Goal: Task Accomplishment & Management: Manage account settings

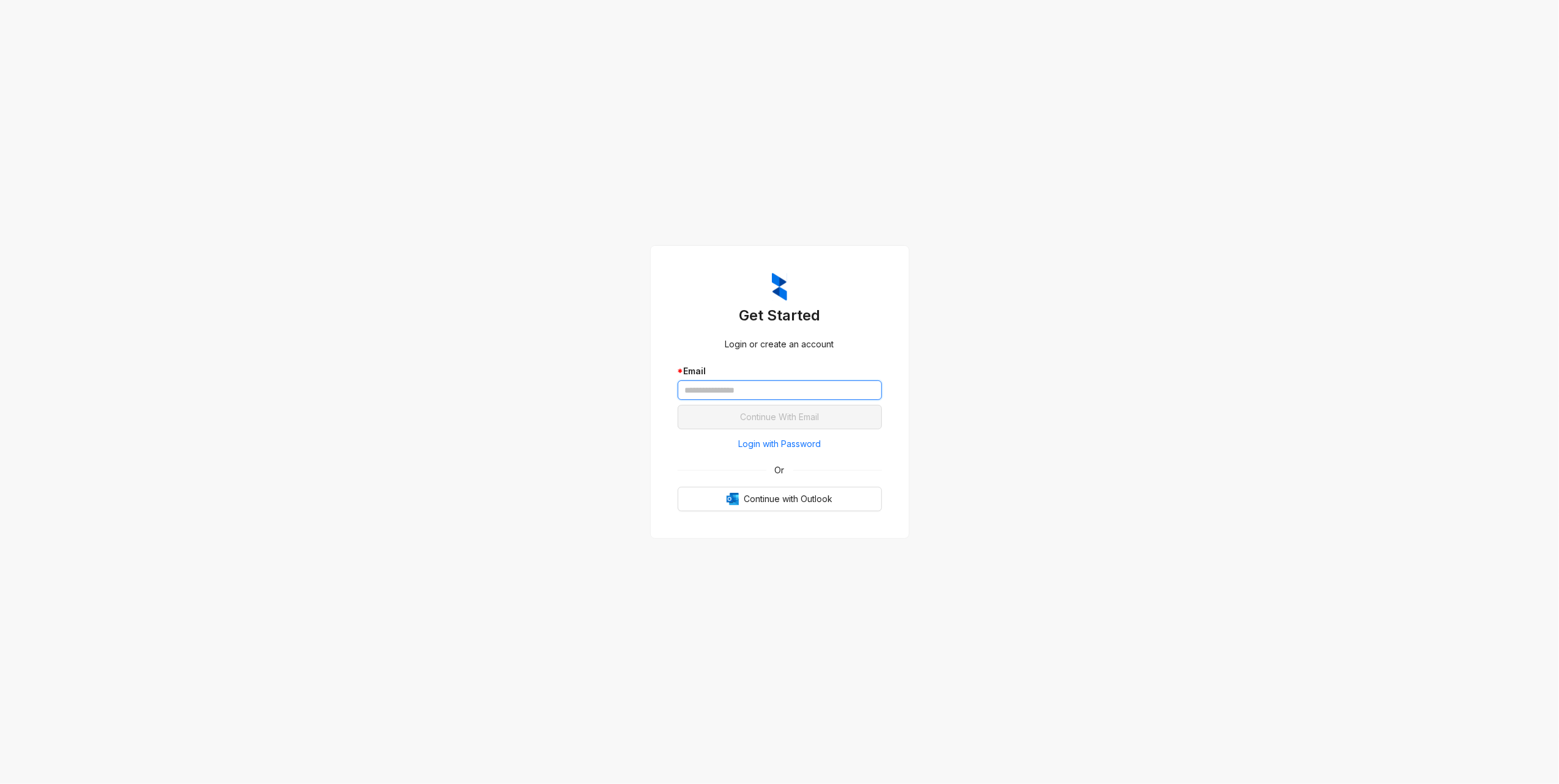
click at [824, 380] on input "text" at bounding box center [780, 390] width 204 height 19
type input "**********"
click at [765, 417] on span "Continue With Email" at bounding box center [780, 417] width 79 height 13
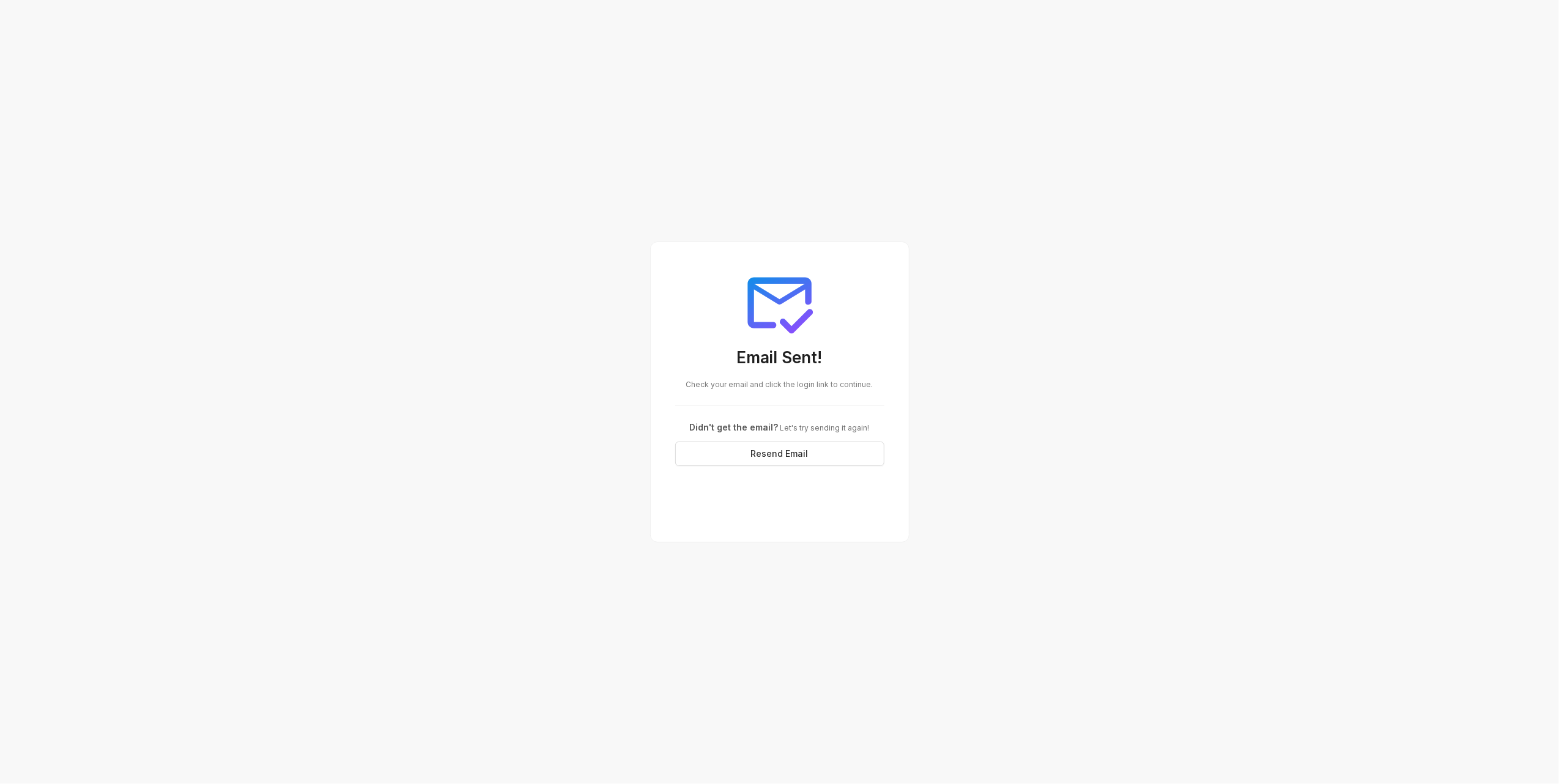
click at [812, 385] on span "Check your email and click the login link to continue." at bounding box center [780, 384] width 187 height 9
click at [762, 389] on div "Email Sent! Check your email and click the login link to continue. Didn't get t…" at bounding box center [780, 366] width 238 height 229
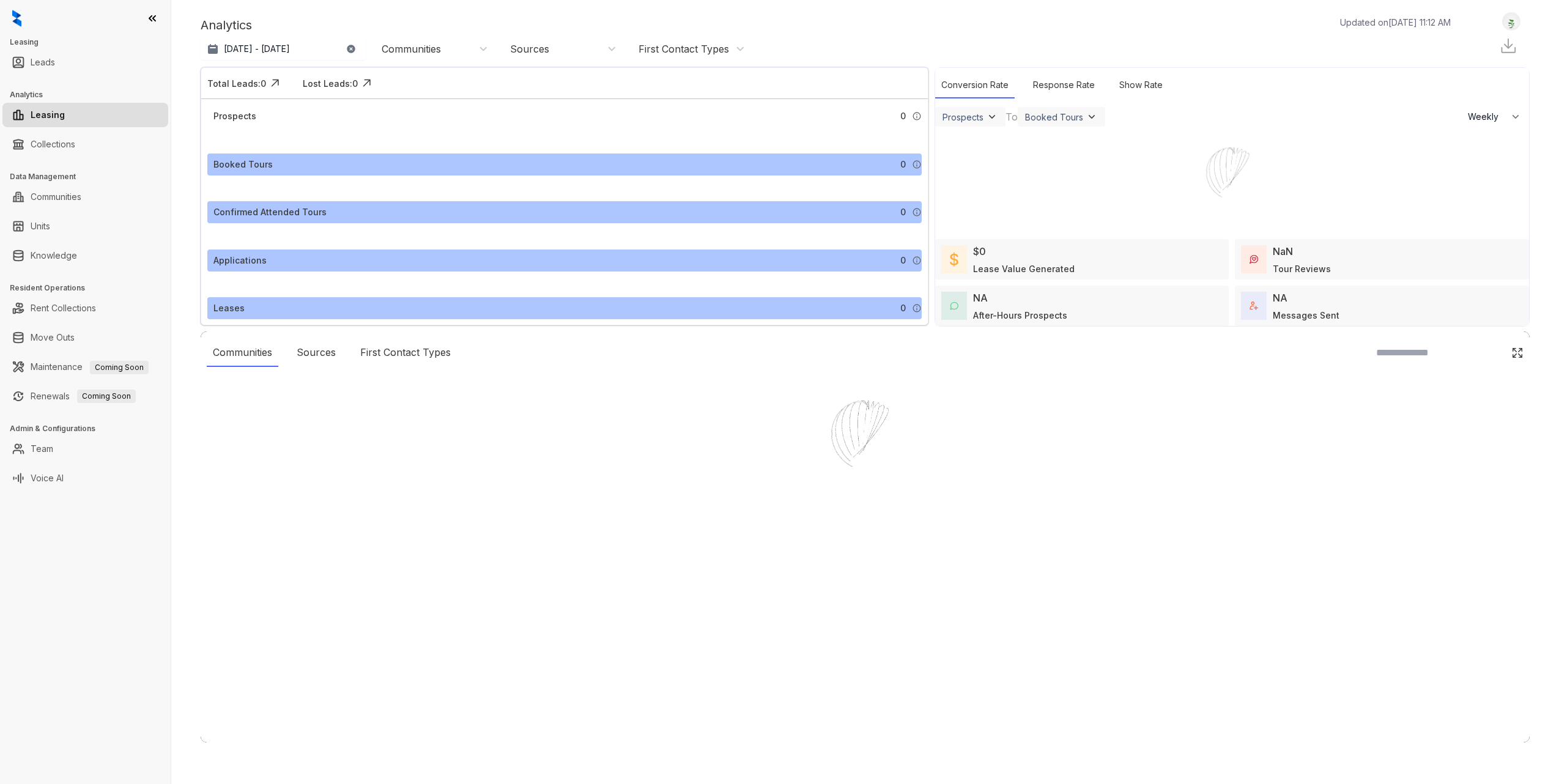
select select "******"
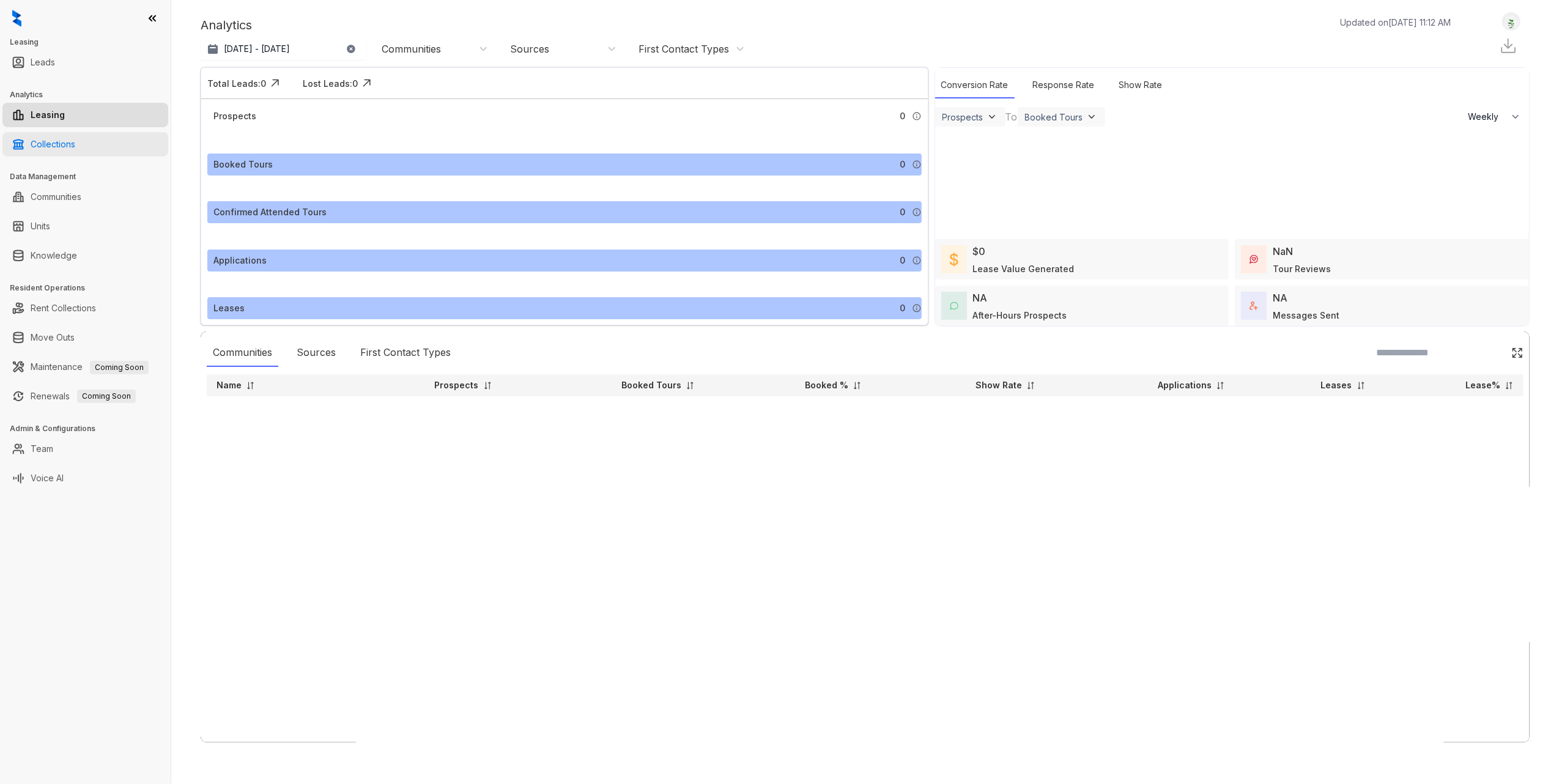
click at [71, 141] on link "Collections" at bounding box center [53, 145] width 44 height 24
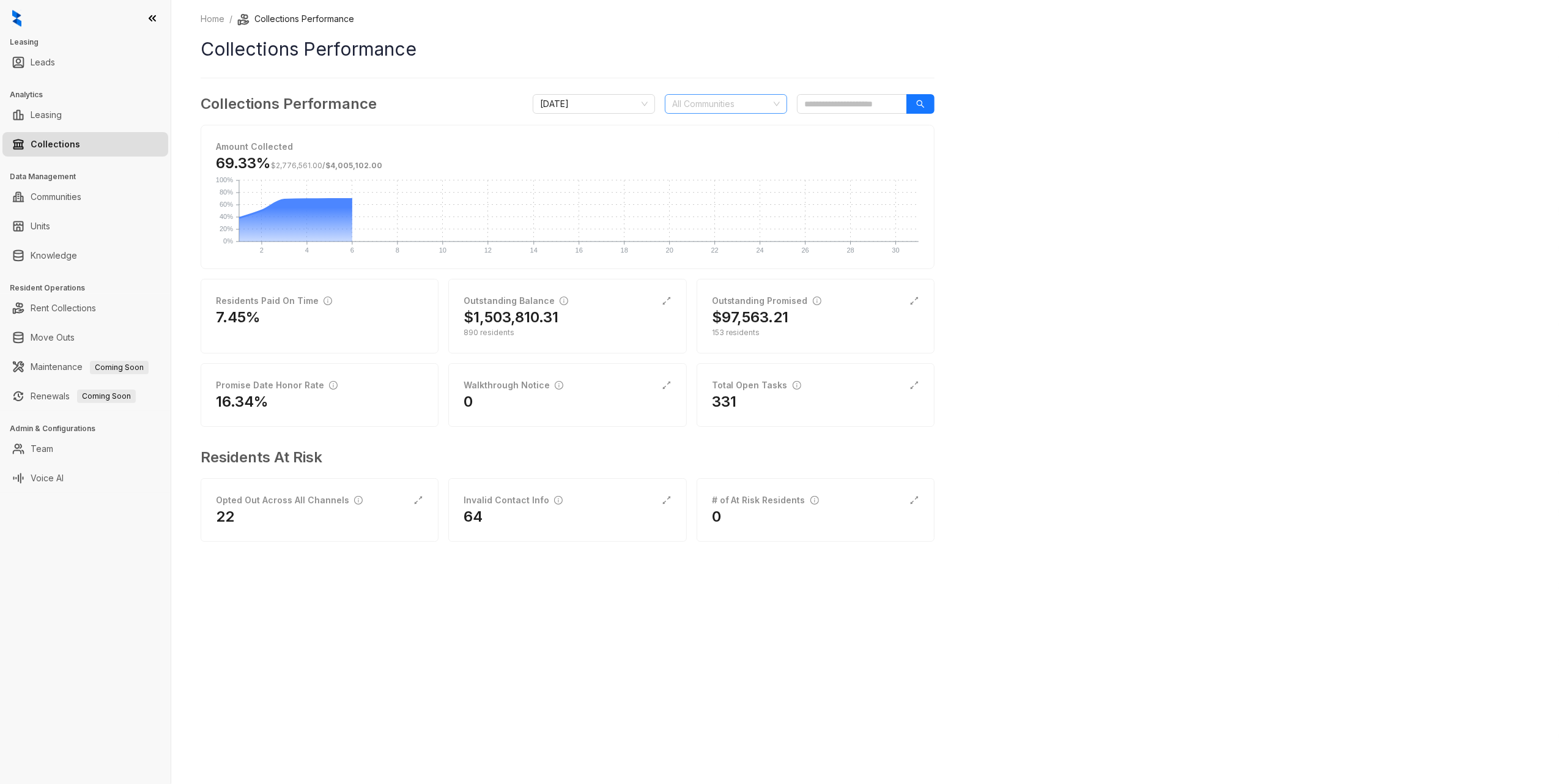
click at [685, 105] on div at bounding box center [719, 103] width 105 height 17
type input "*****"
click at [696, 123] on div "Hilltop Oaks" at bounding box center [726, 129] width 103 height 13
click at [1190, 224] on div "Home / Collections Performance Collections Performance Collections Performance …" at bounding box center [866, 392] width 1388 height 784
click at [1149, 262] on div "Home / Collections Performance Collections Performance Collections Performance …" at bounding box center [866, 392] width 1388 height 784
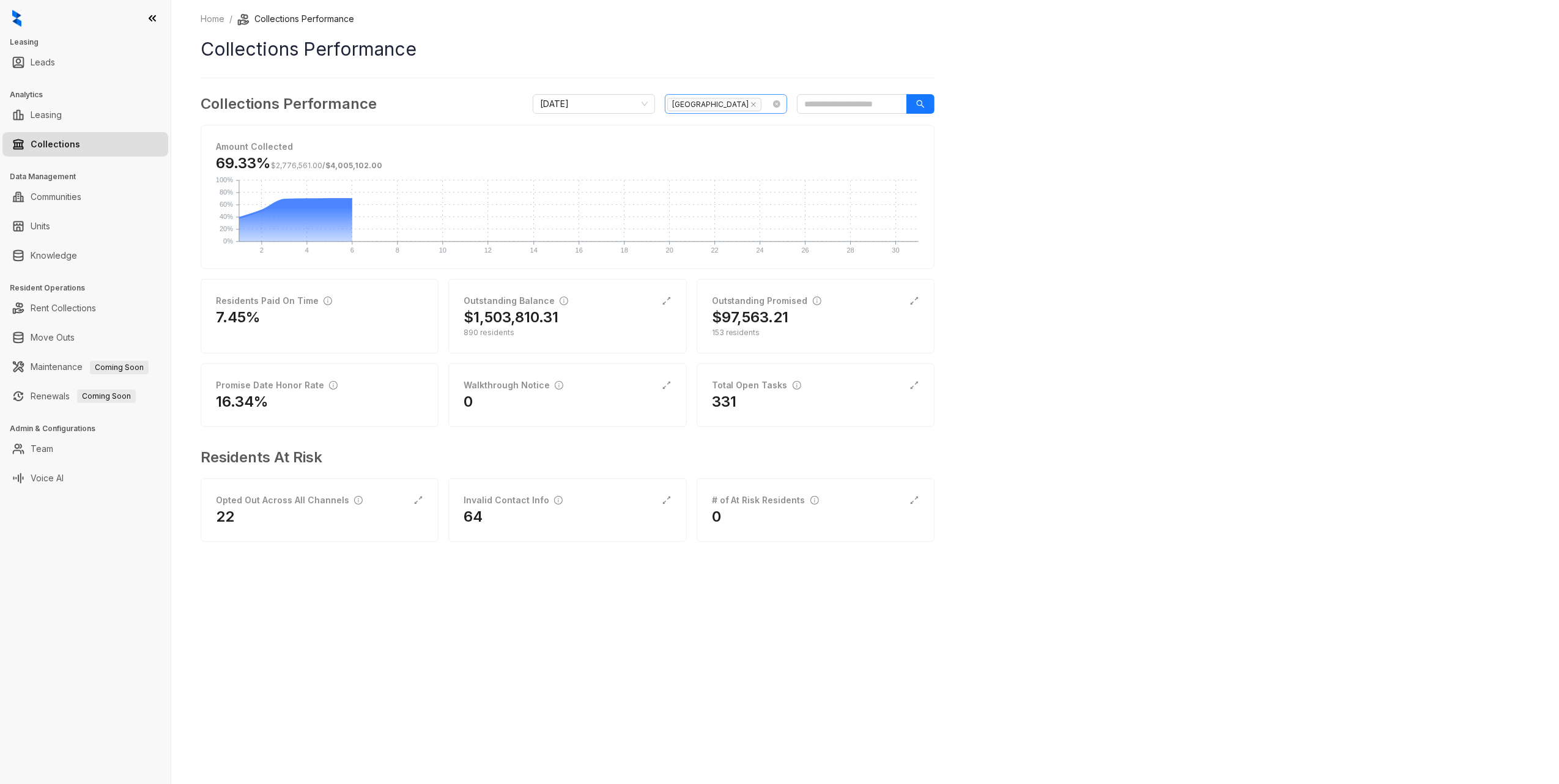
click at [730, 107] on span "Hilltop Oaks" at bounding box center [717, 104] width 99 height 14
click at [751, 104] on icon "close" at bounding box center [754, 105] width 6 height 6
click at [725, 104] on div at bounding box center [719, 103] width 105 height 17
click at [726, 107] on div at bounding box center [719, 103] width 105 height 17
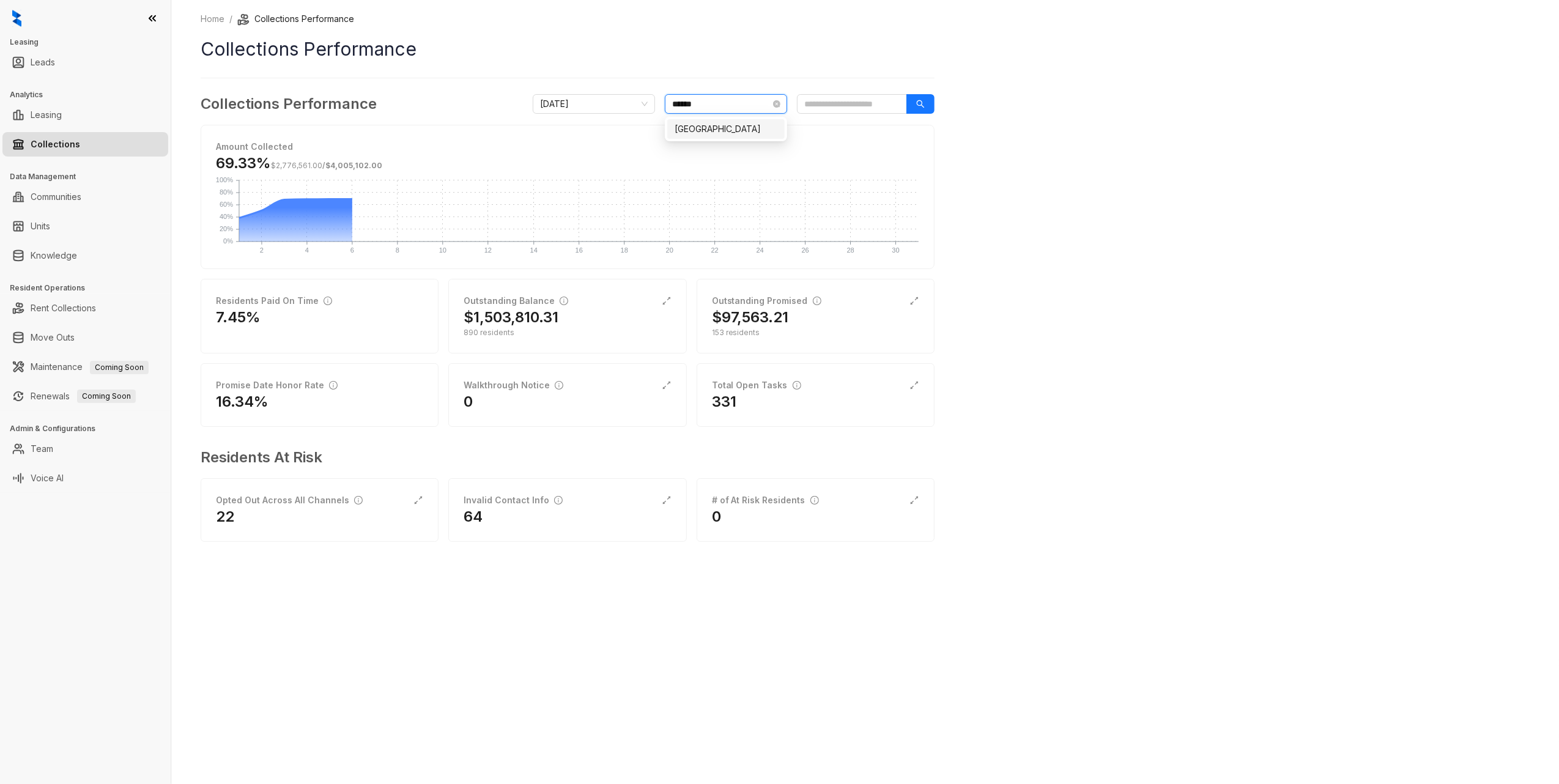
type input "*******"
click at [1395, 267] on div "Home / Collections Performance Collections Performance Collections Performance …" at bounding box center [866, 392] width 1388 height 784
click at [601, 326] on div "$75,788.20" at bounding box center [567, 317] width 208 height 19
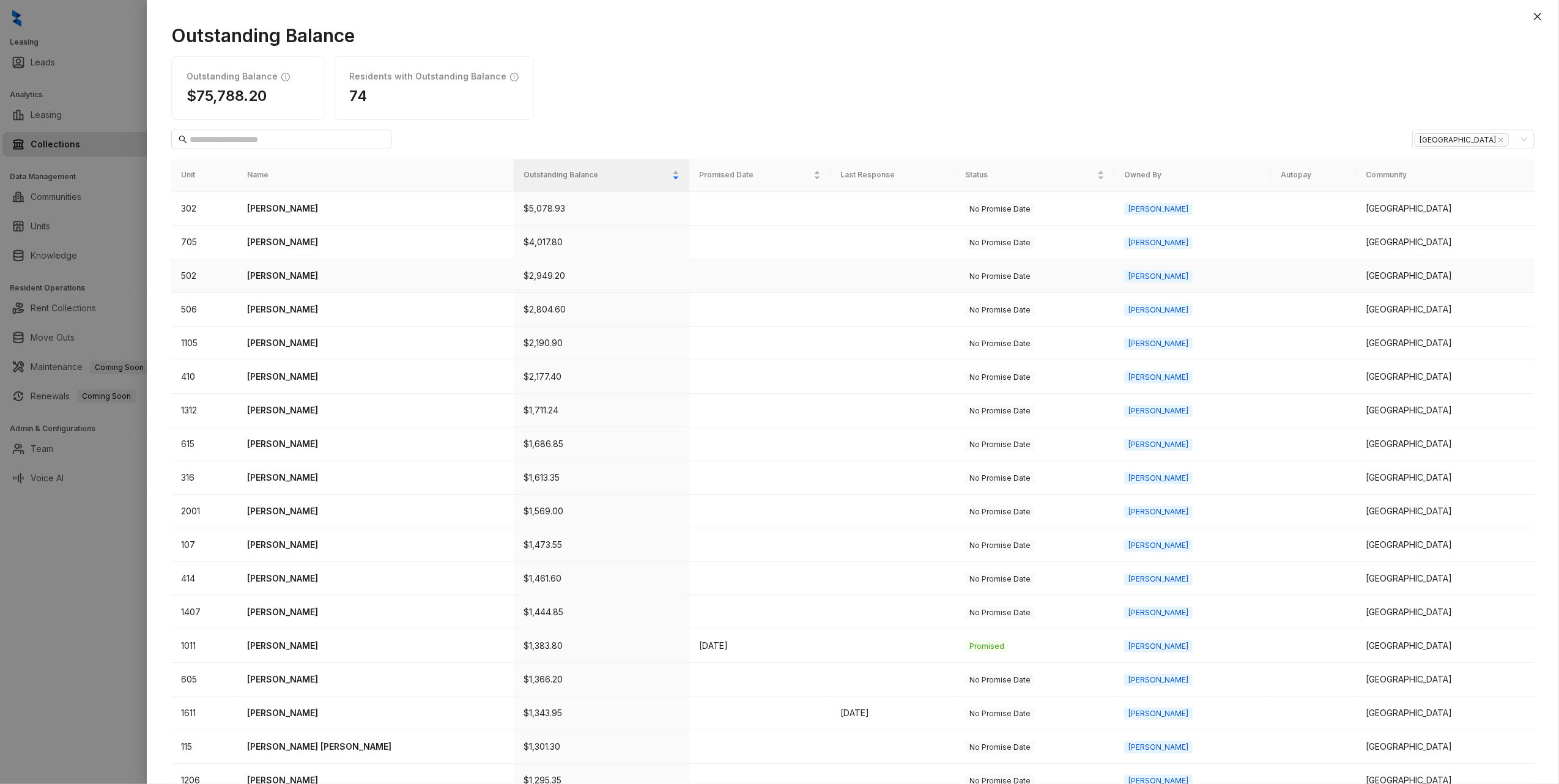
click at [284, 292] on td "Criselda Villanueva" at bounding box center [375, 276] width 276 height 33
click at [283, 307] on p "Armami Tate" at bounding box center [376, 309] width 257 height 13
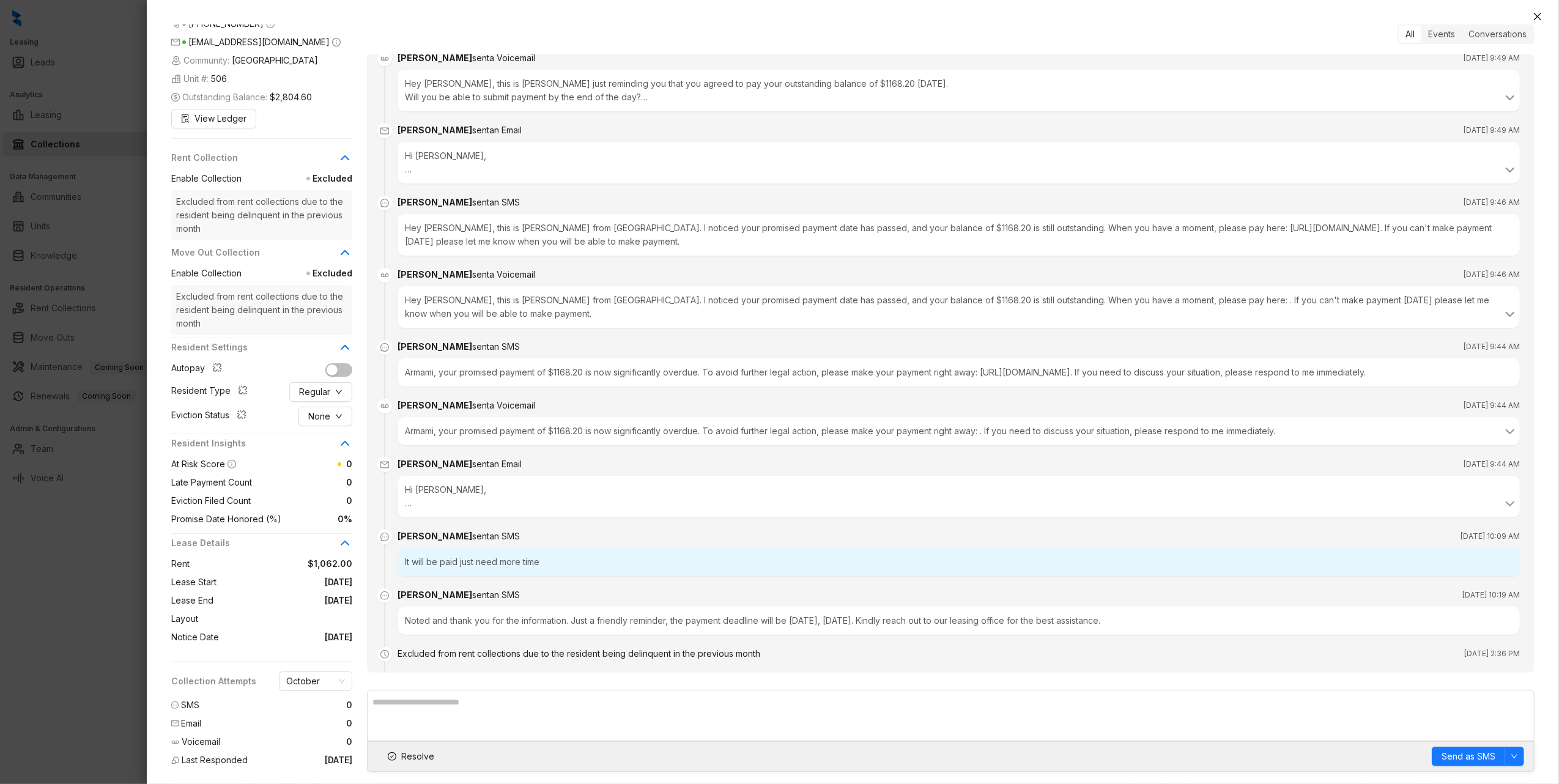
scroll to position [2334, 0]
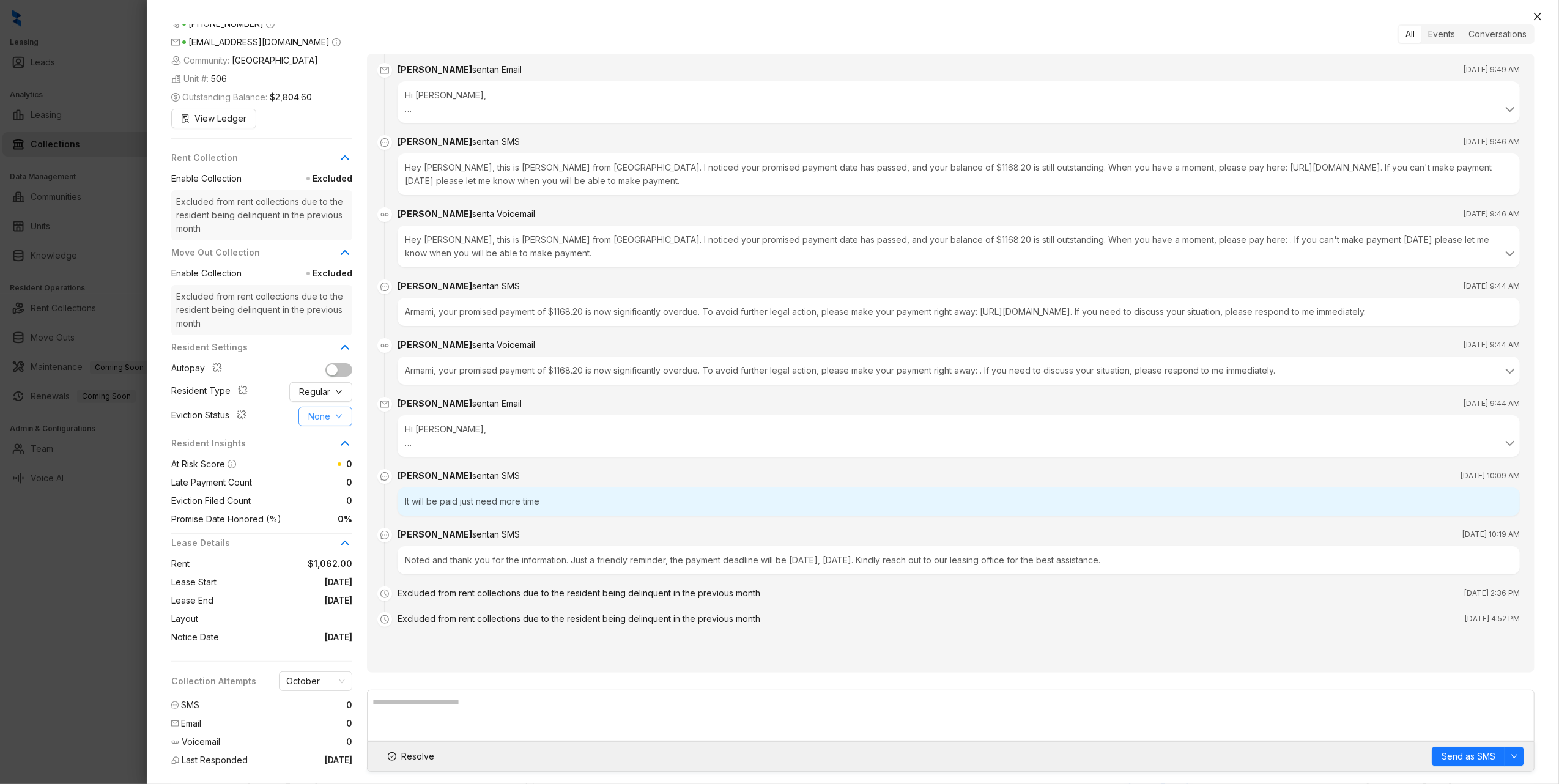
click at [313, 421] on span "None" at bounding box center [319, 416] width 22 height 13
click at [312, 483] on span "Filed" at bounding box center [325, 480] width 34 height 13
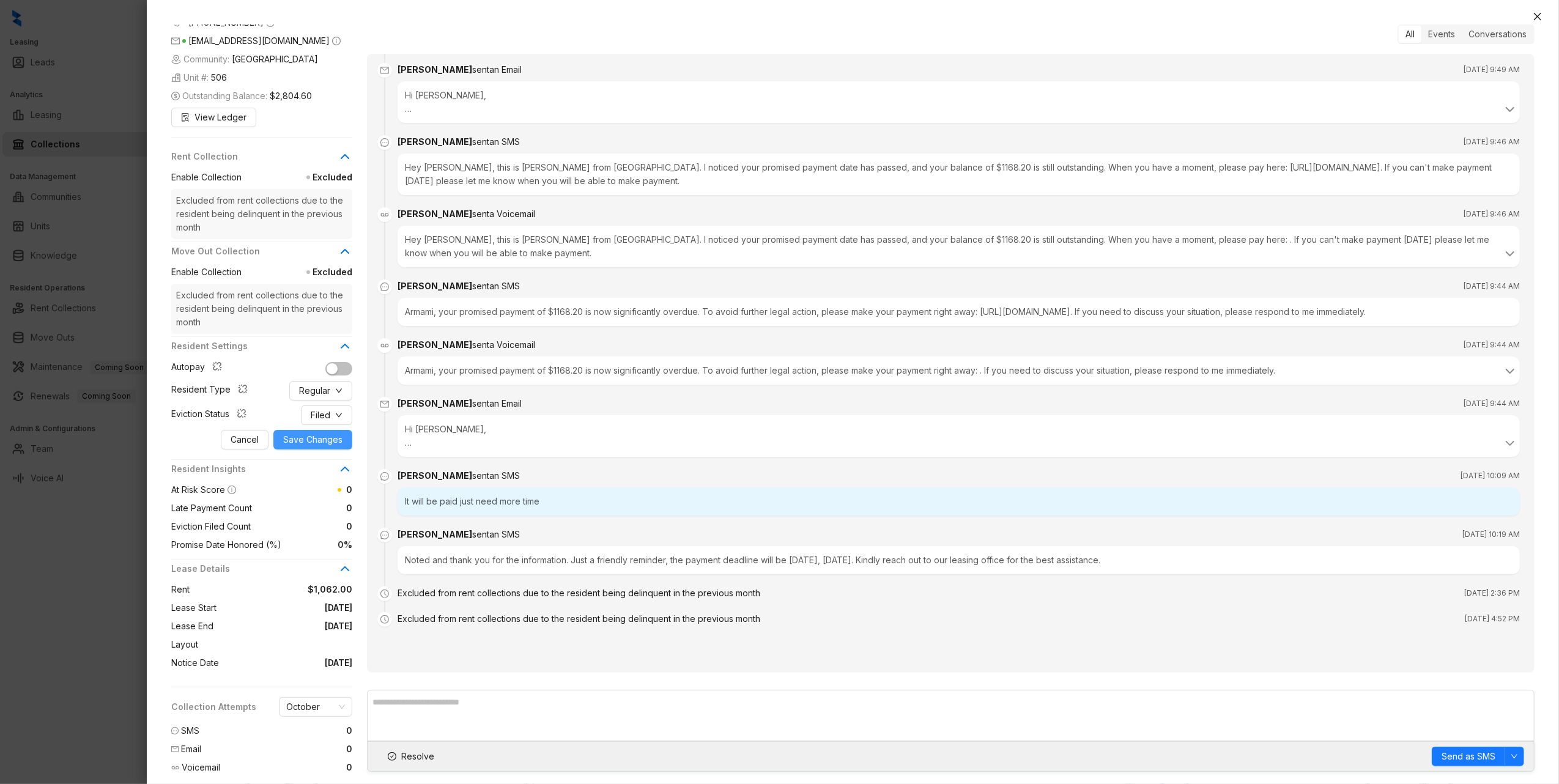
click at [298, 441] on span "Save Changes" at bounding box center [313, 440] width 59 height 13
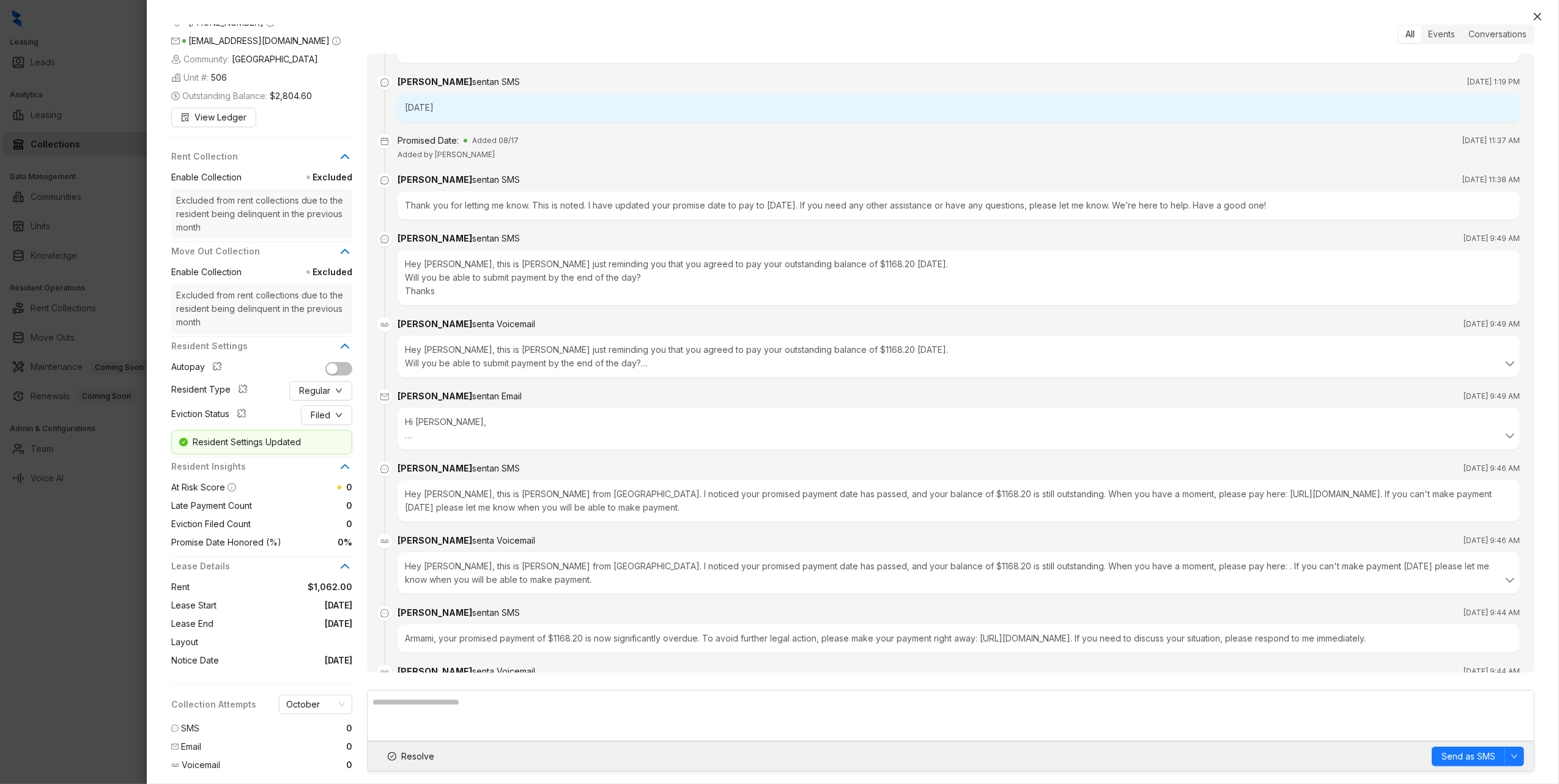
scroll to position [0, 0]
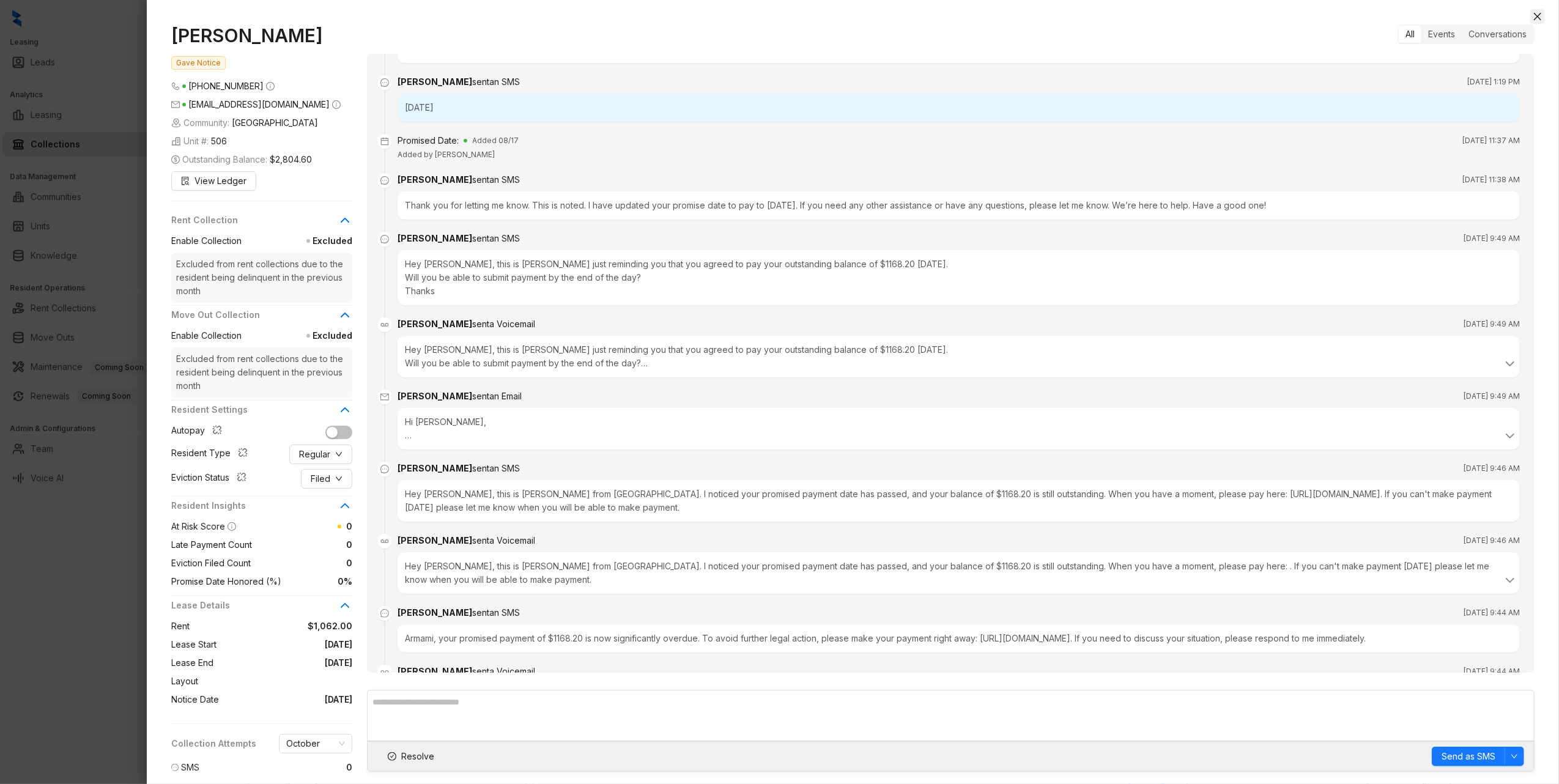
click at [1540, 13] on icon "close" at bounding box center [1537, 16] width 10 height 10
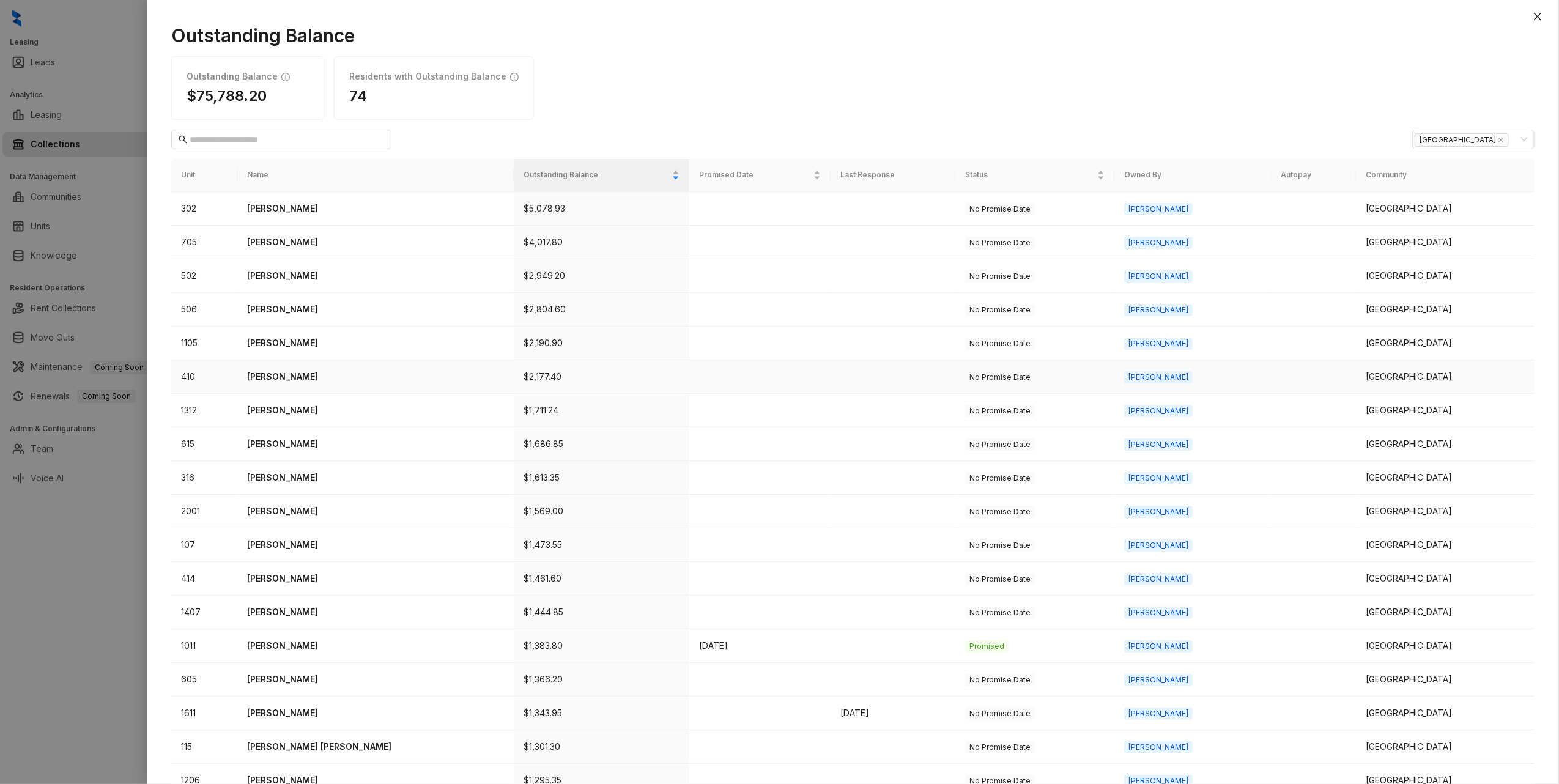
click at [276, 378] on p "Sheila Lara" at bounding box center [376, 377] width 257 height 13
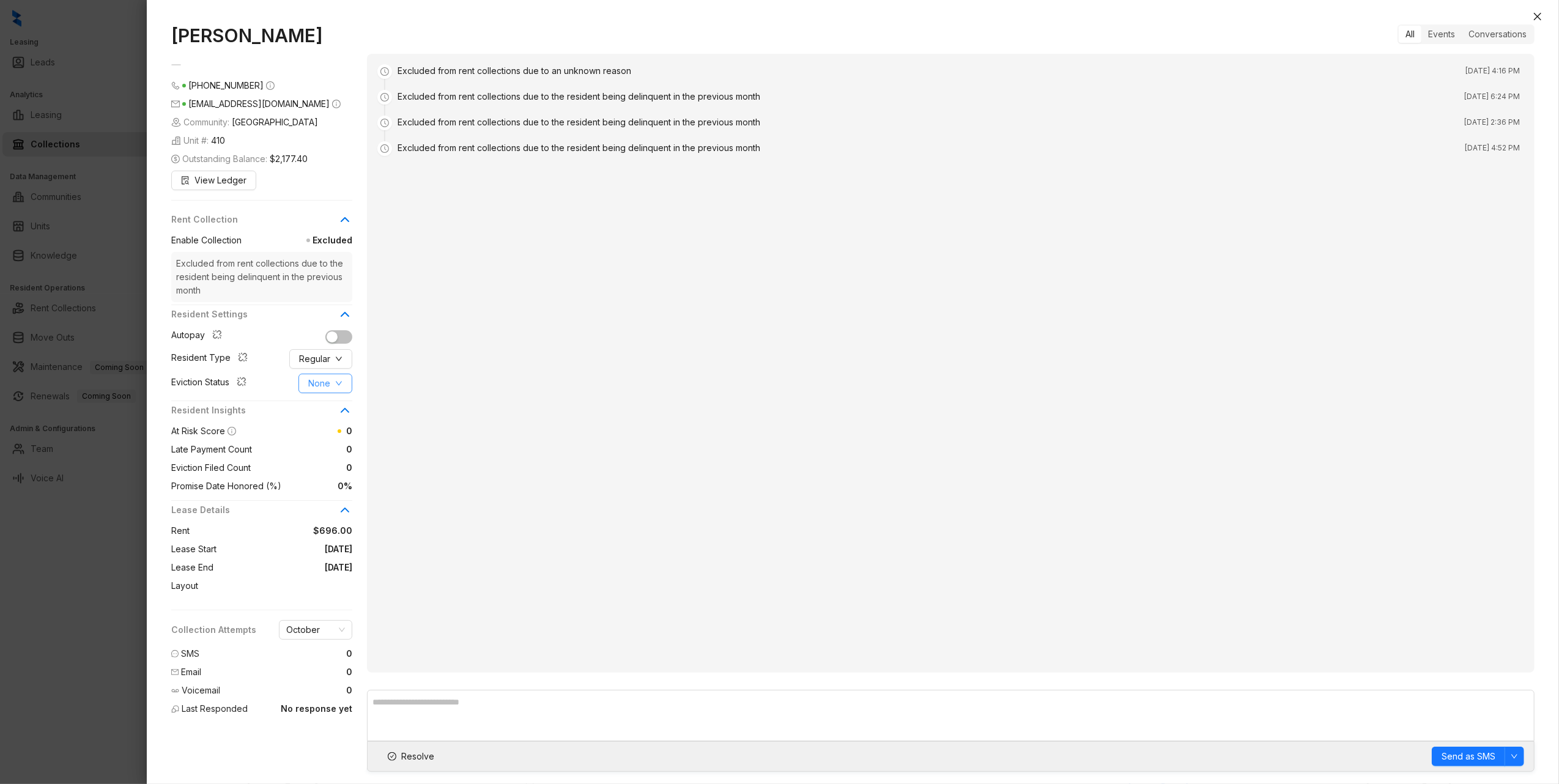
click at [332, 387] on button "None" at bounding box center [325, 384] width 54 height 19
click at [314, 448] on span "Filed" at bounding box center [325, 447] width 34 height 13
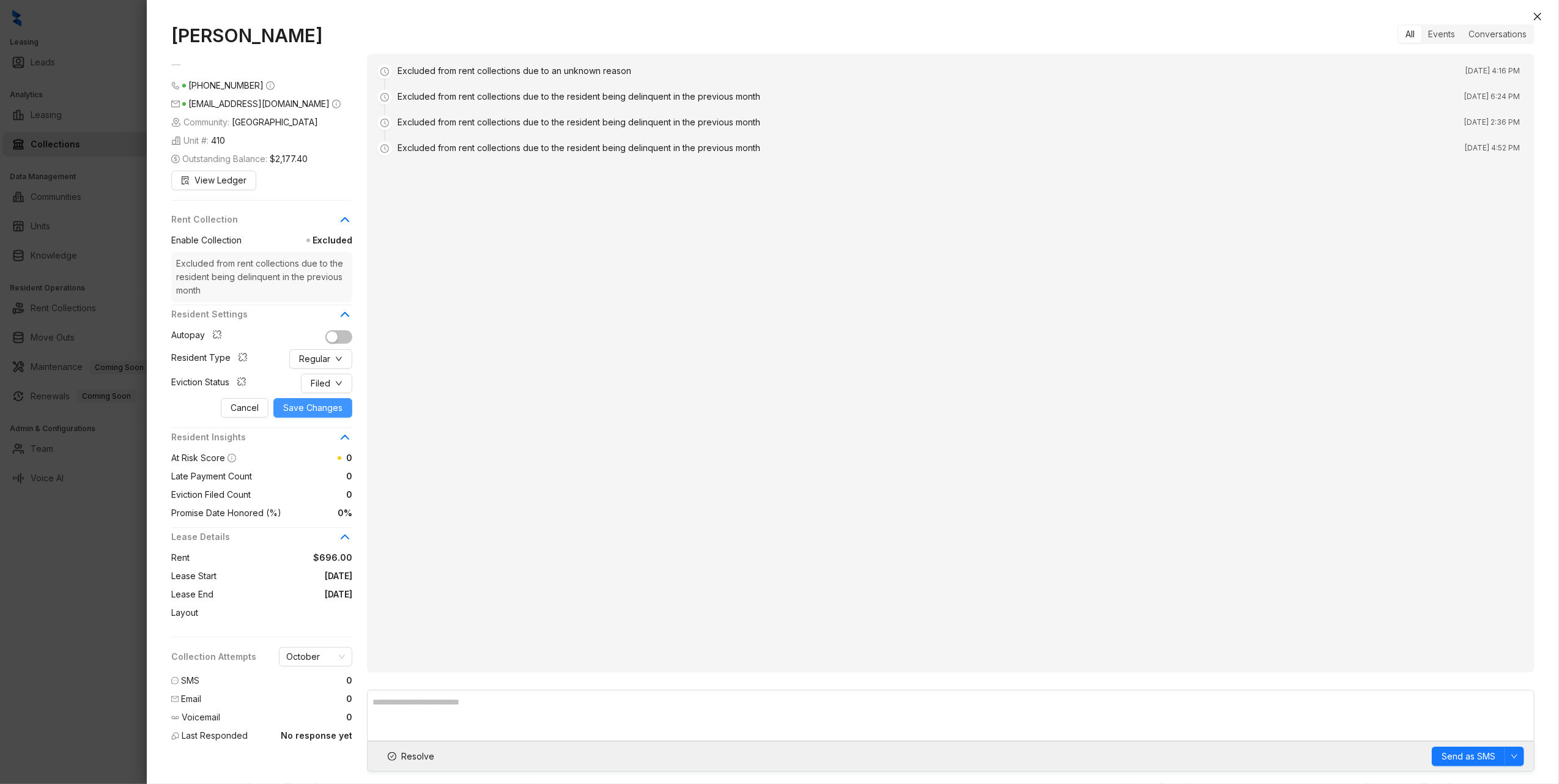
click at [319, 409] on span "Save Changes" at bounding box center [313, 407] width 59 height 13
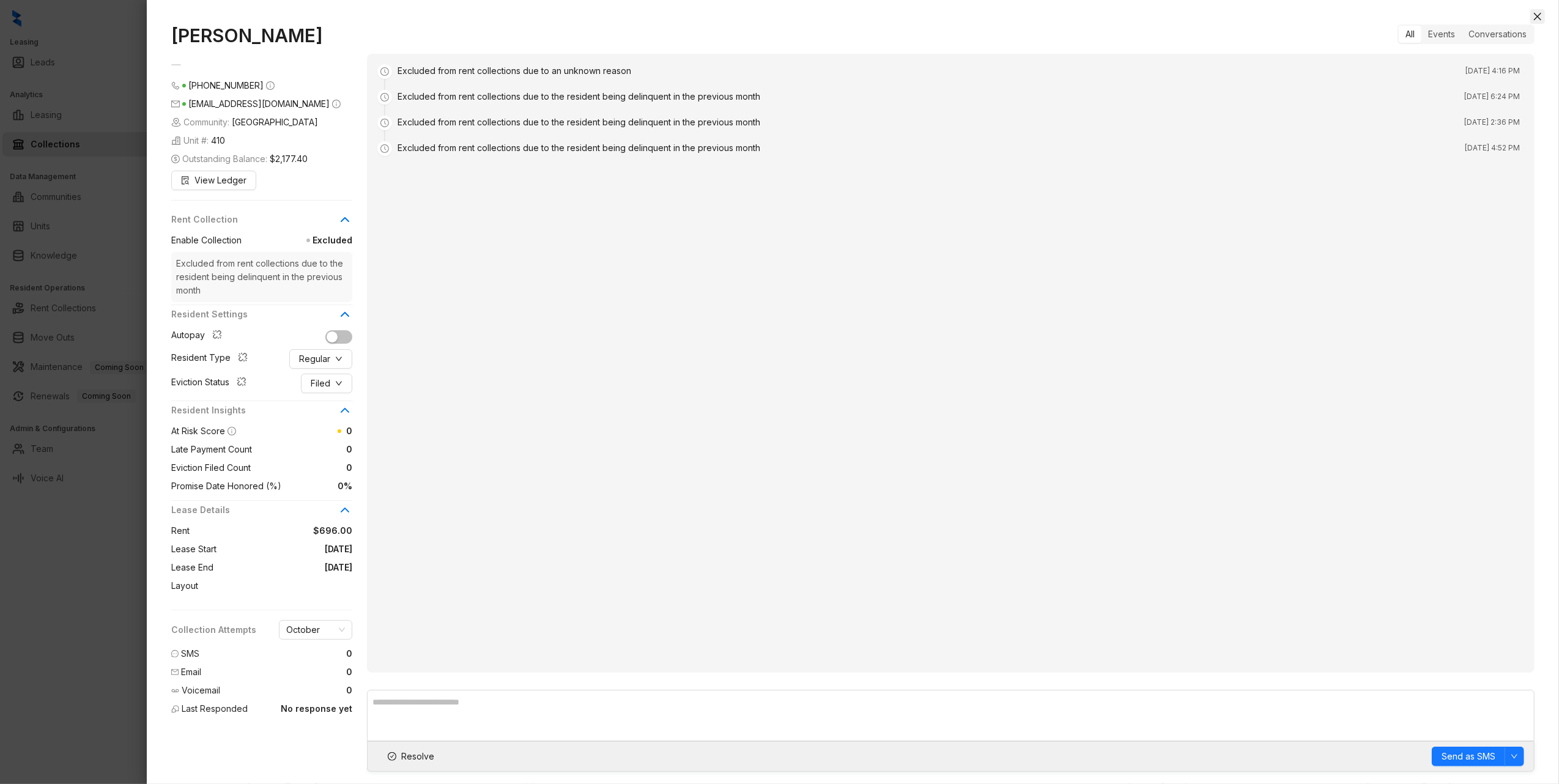
click at [1534, 10] on button "Close" at bounding box center [1537, 16] width 15 height 15
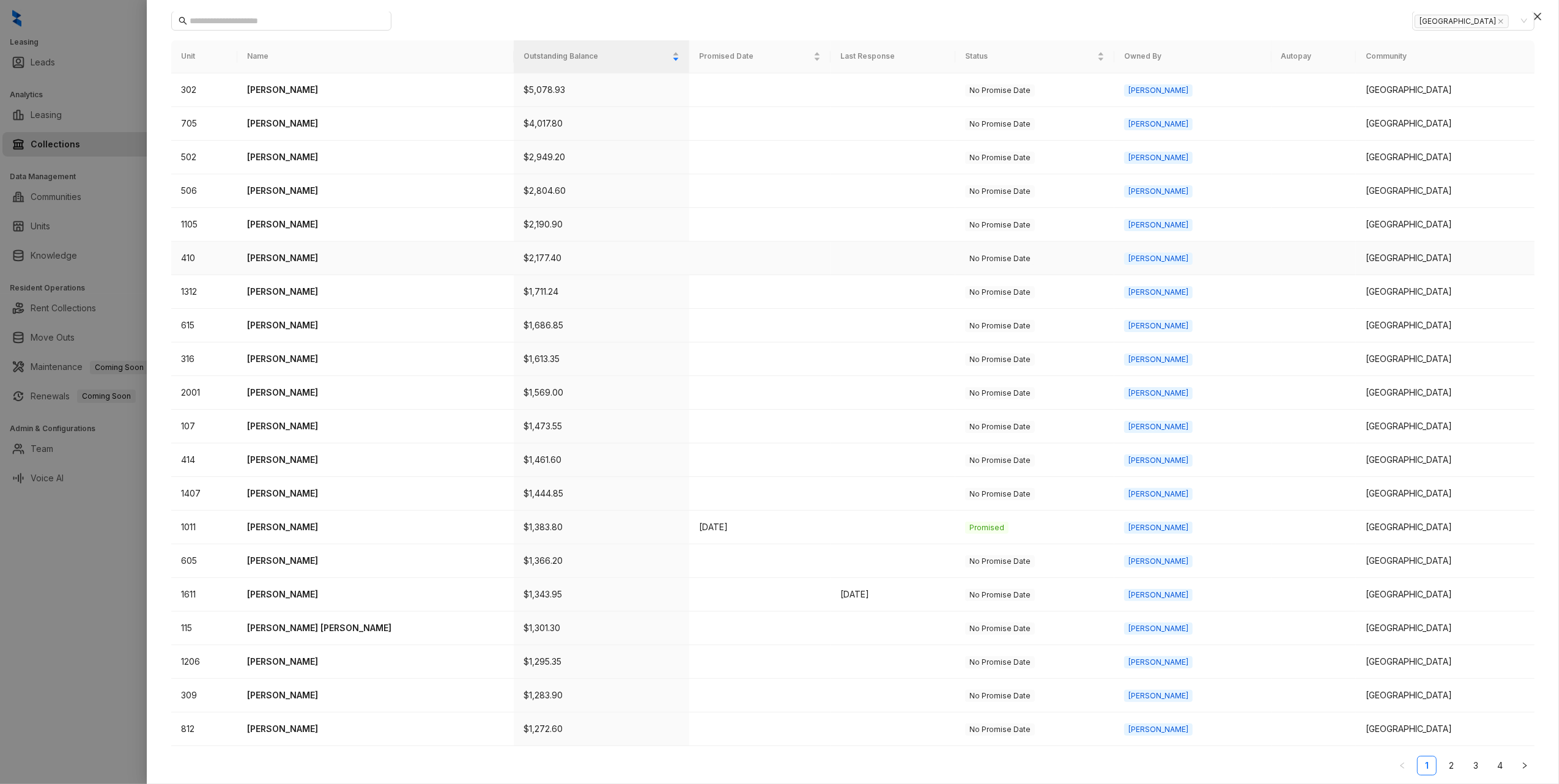
scroll to position [127, 0]
click at [279, 420] on p "Felipe Garcia" at bounding box center [376, 422] width 257 height 13
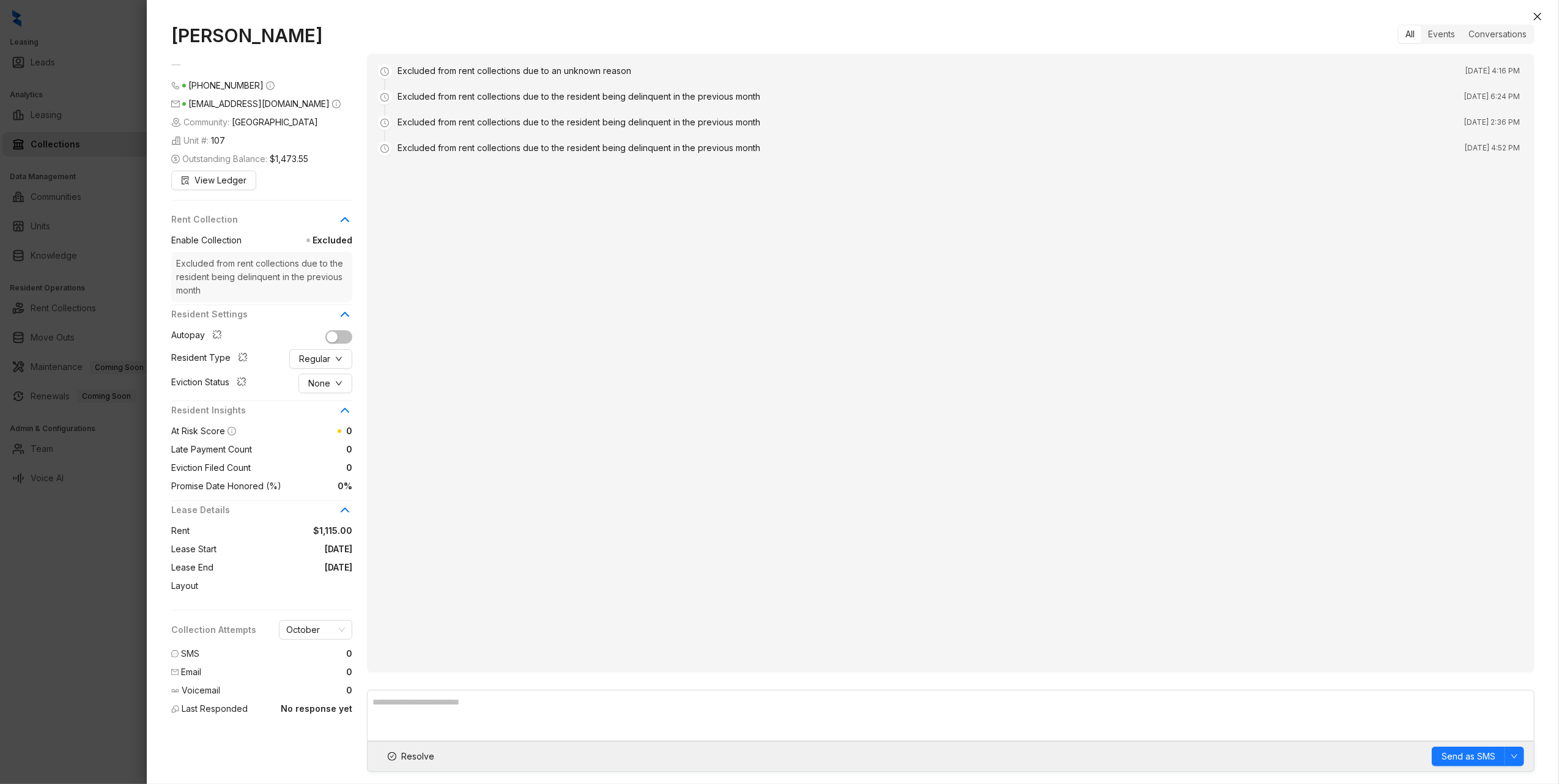
click at [211, 240] on span "Enable Collection" at bounding box center [206, 240] width 70 height 13
click at [345, 222] on icon at bounding box center [344, 219] width 15 height 15
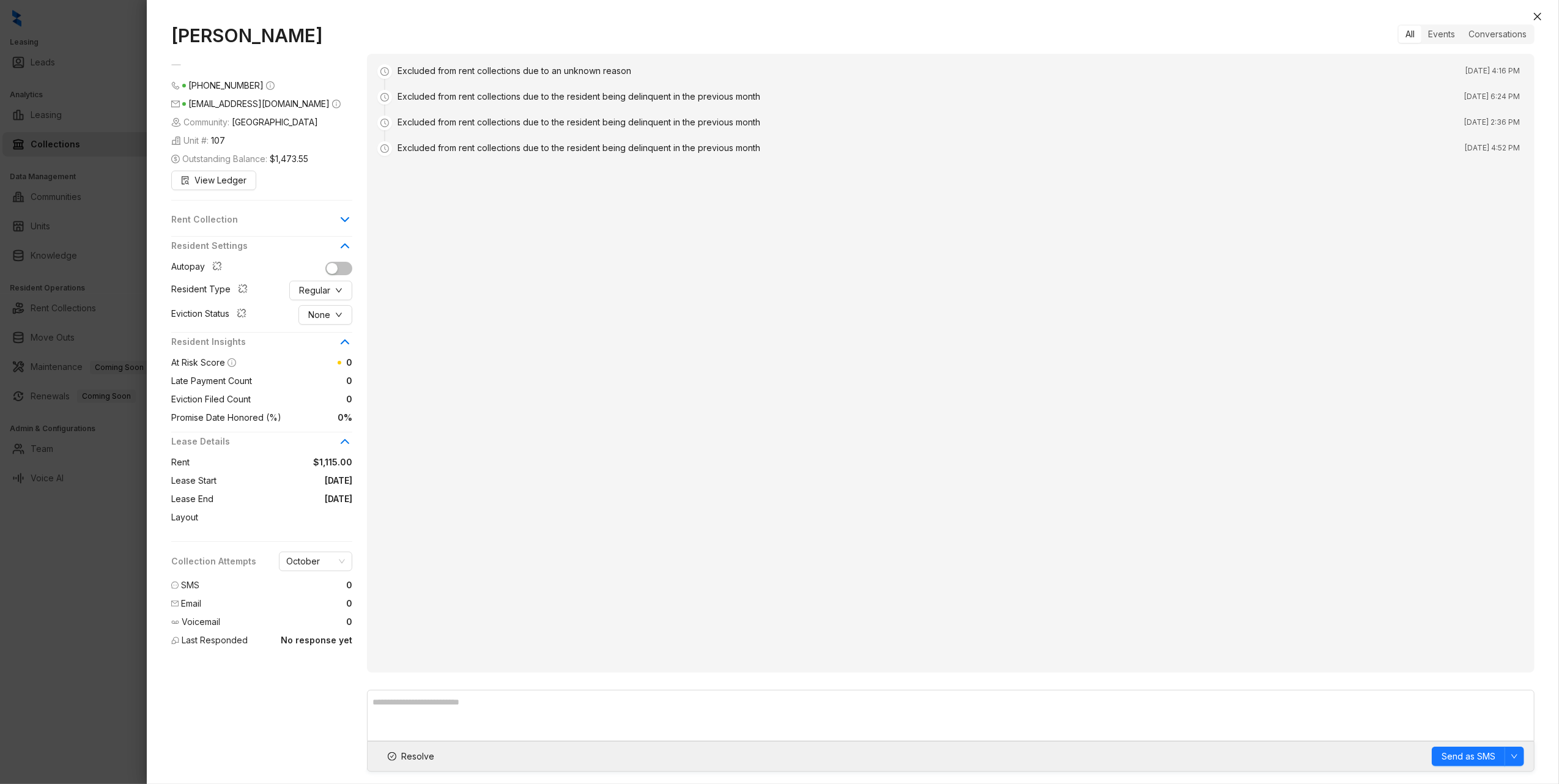
click at [345, 222] on icon at bounding box center [344, 220] width 7 height 4
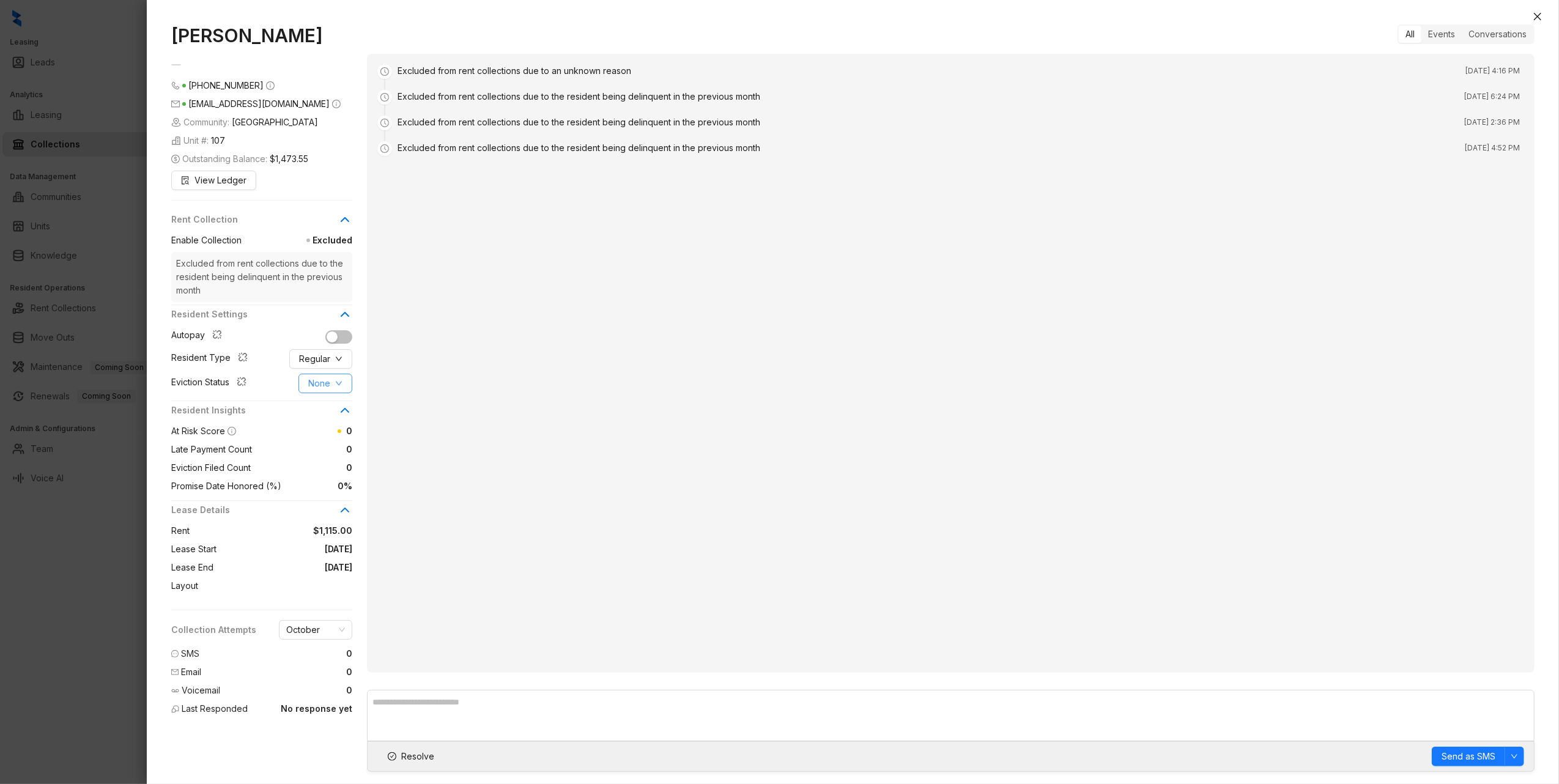
click at [335, 382] on icon "down" at bounding box center [339, 383] width 7 height 7
click at [467, 367] on div "Excluded from rent collections due to an unknown reason Jul 1, 2025 at 4:16 PM …" at bounding box center [950, 363] width 1168 height 619
click at [316, 708] on span "No response yet" at bounding box center [316, 709] width 71 height 13
click at [221, 708] on span "Last Responded" at bounding box center [215, 709] width 66 height 13
click at [326, 637] on span "October" at bounding box center [315, 630] width 58 height 19
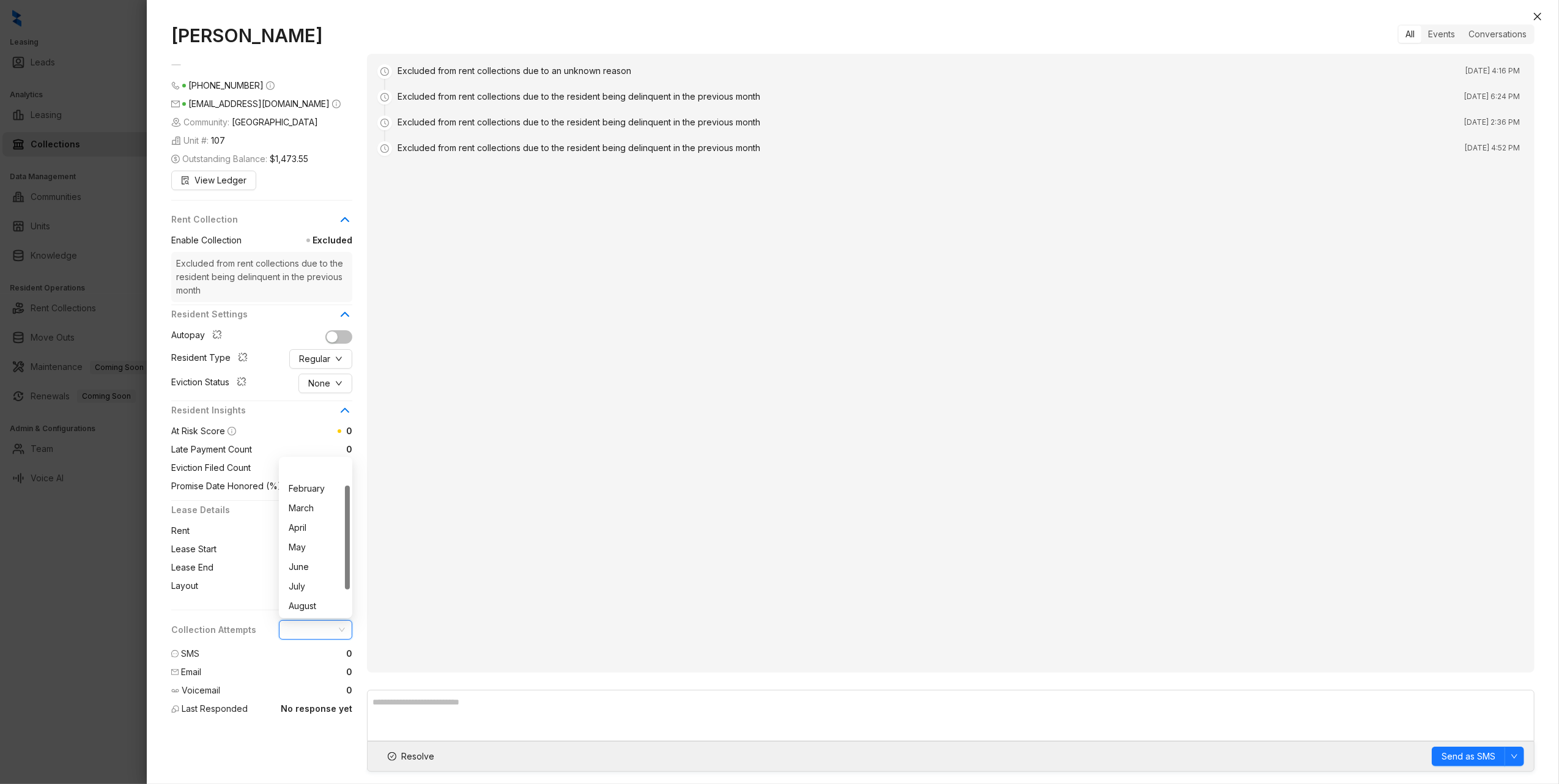
scroll to position [39, 0]
click at [440, 571] on div "Excluded from rent collections due to an unknown reason Jul 1, 2025 at 4:16 PM …" at bounding box center [950, 363] width 1168 height 619
click at [1448, 34] on div "Events" at bounding box center [1441, 34] width 40 height 17
click at [1481, 35] on div "Conversations" at bounding box center [1497, 34] width 71 height 17
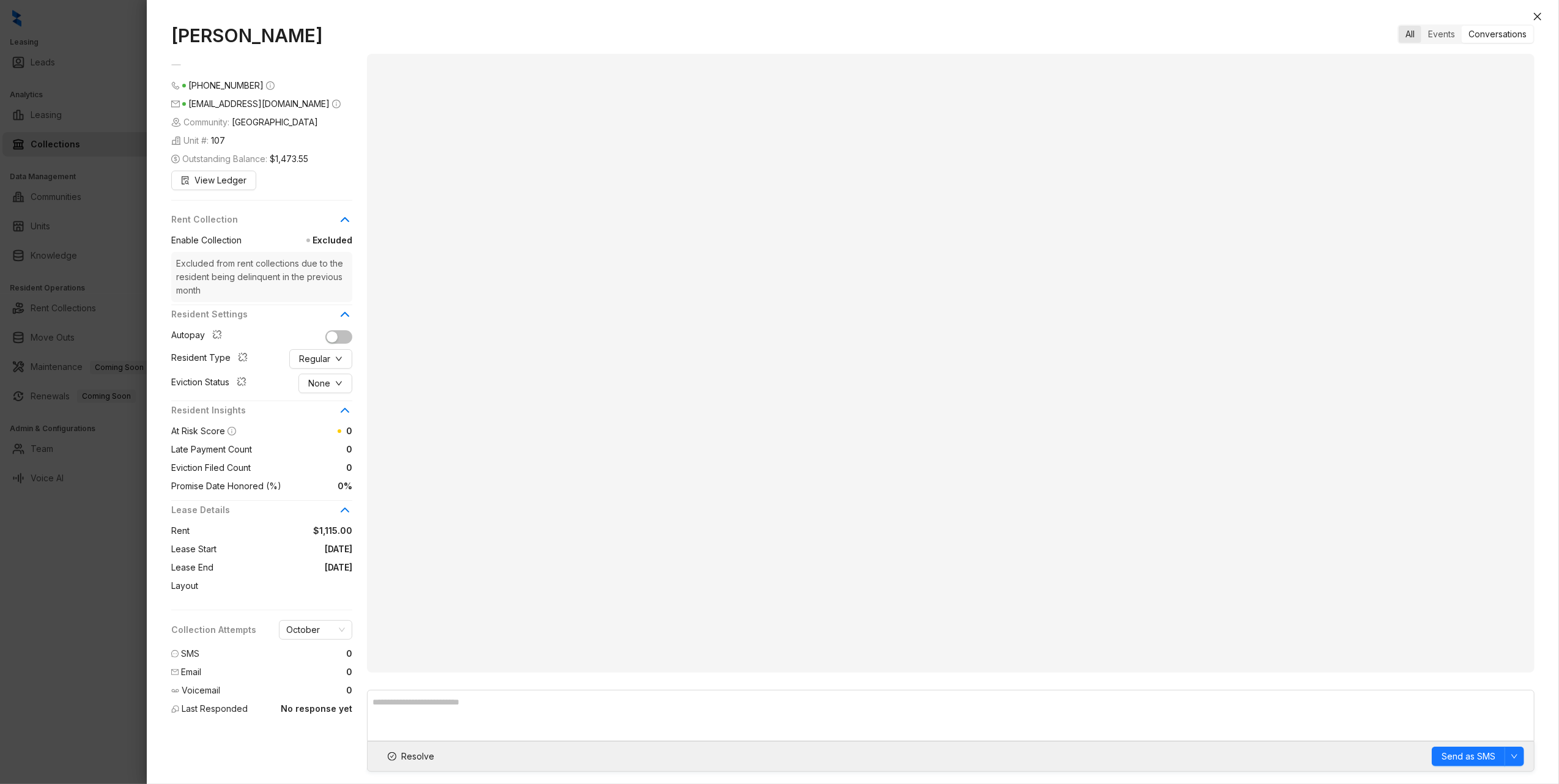
click at [1403, 37] on div "All" at bounding box center [1410, 34] width 22 height 17
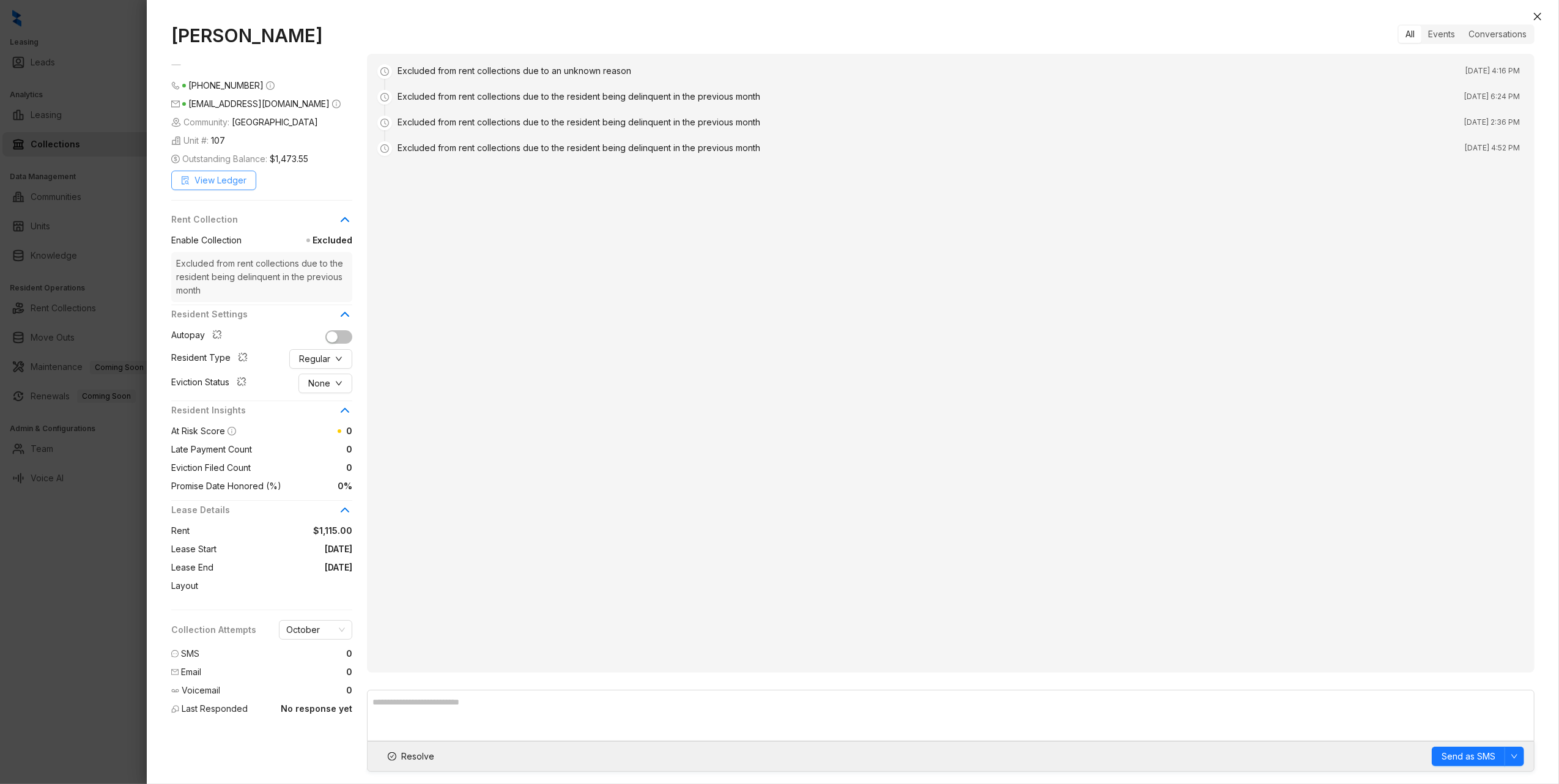
click at [215, 181] on span "View Ledger" at bounding box center [220, 180] width 52 height 13
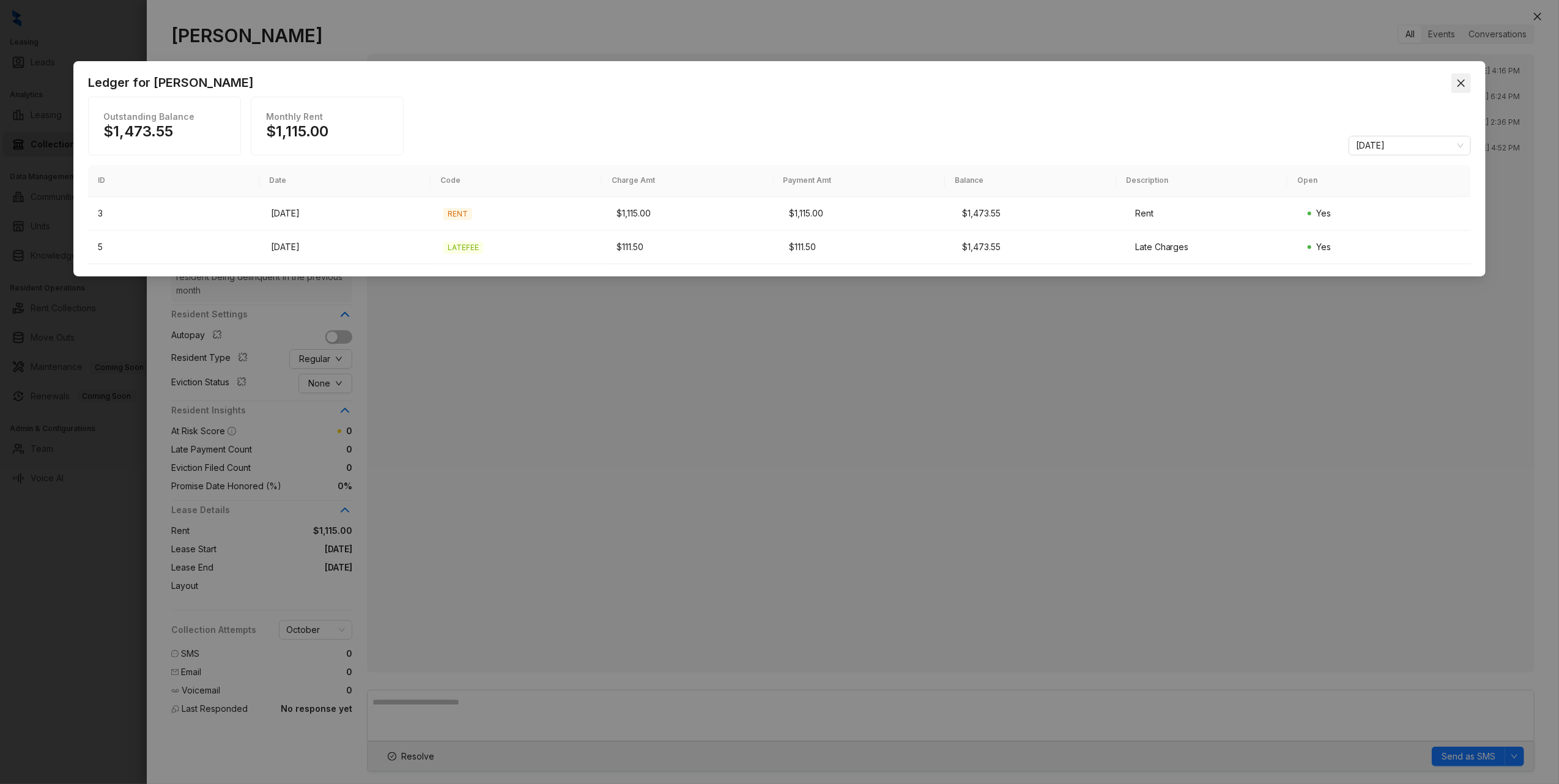
click at [1454, 79] on span "Close" at bounding box center [1461, 83] width 19 height 10
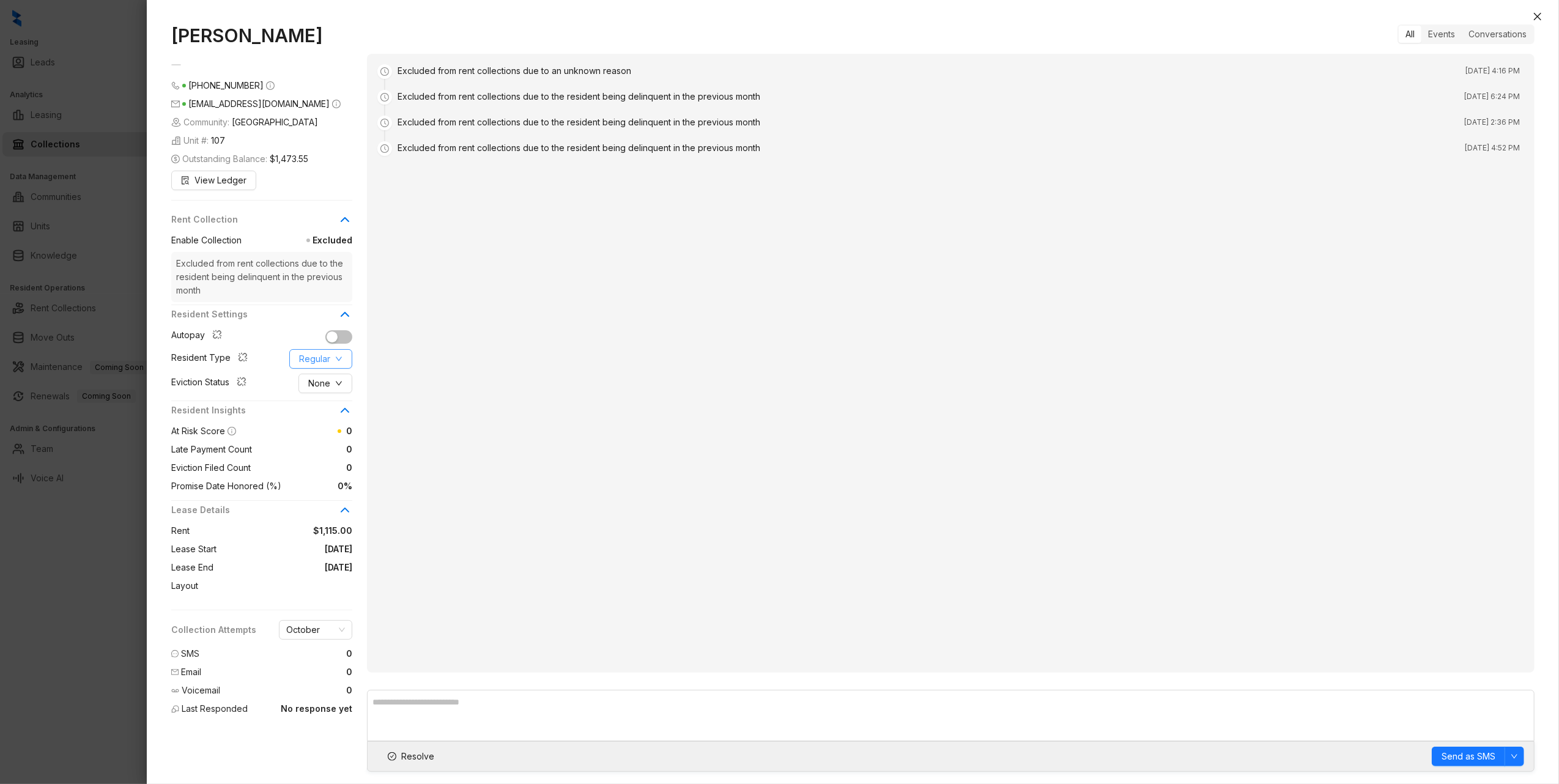
click at [331, 358] on button "Regular" at bounding box center [321, 359] width 63 height 19
click at [630, 321] on div "Excluded from rent collections due to an unknown reason Jul 1, 2025 at 4:16 PM …" at bounding box center [950, 363] width 1168 height 619
click at [304, 712] on span "No response yet" at bounding box center [316, 709] width 71 height 13
click at [223, 708] on span "Last Responded" at bounding box center [215, 709] width 66 height 13
click at [416, 762] on span "Resolve" at bounding box center [417, 756] width 33 height 13
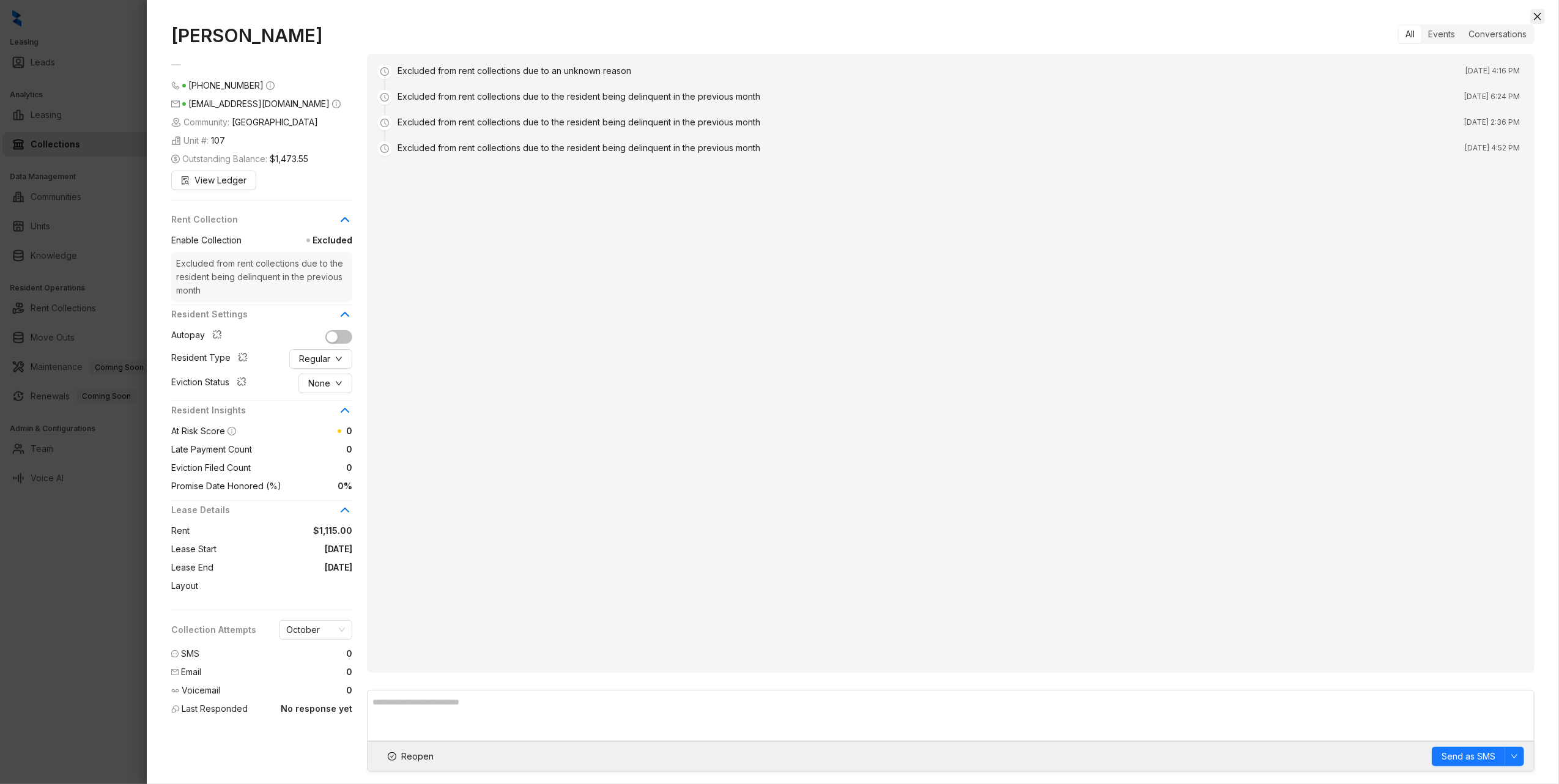
click at [1544, 13] on button "Close" at bounding box center [1537, 16] width 15 height 15
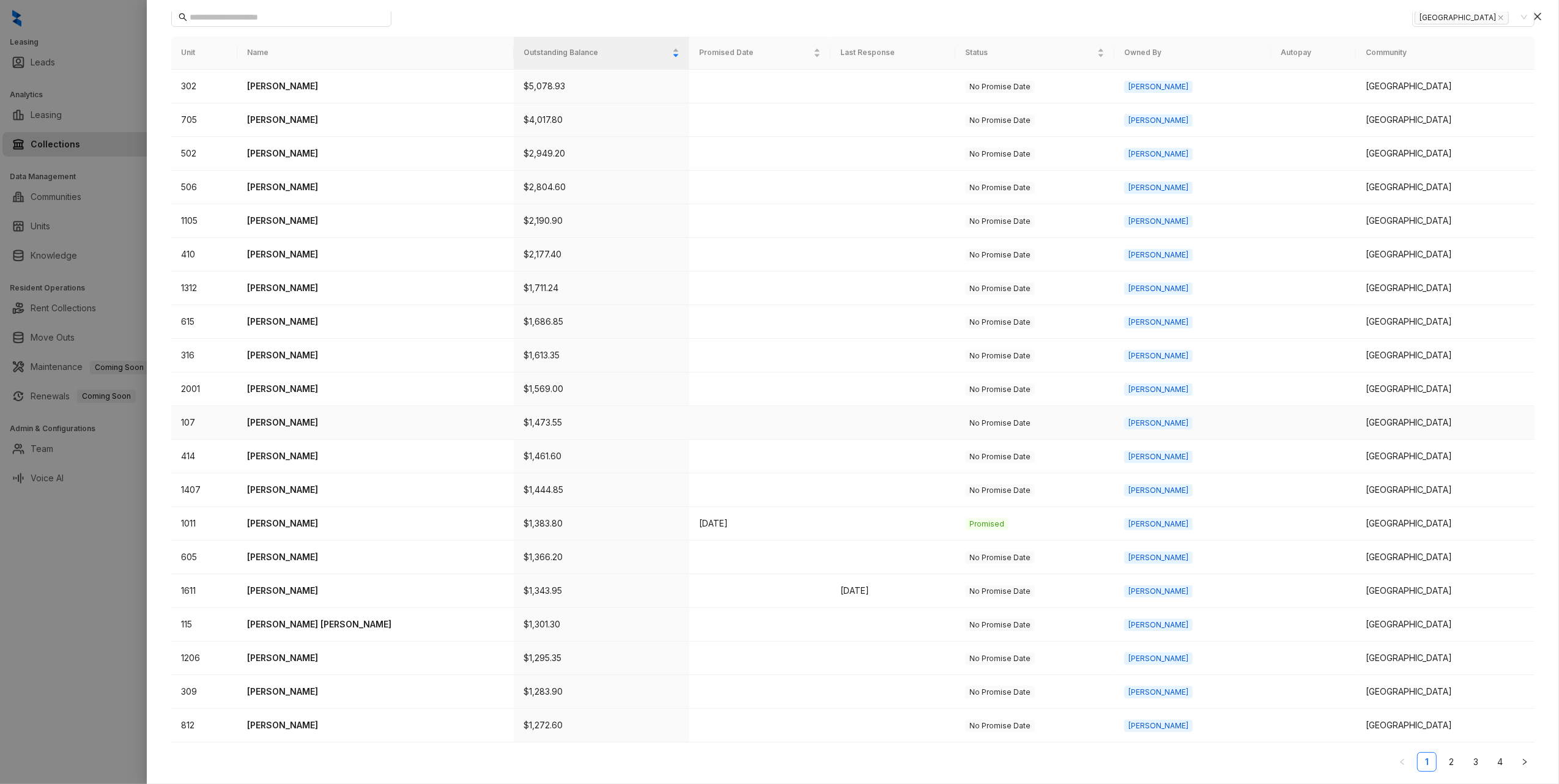
click at [275, 419] on p "Felipe Garcia" at bounding box center [376, 422] width 257 height 13
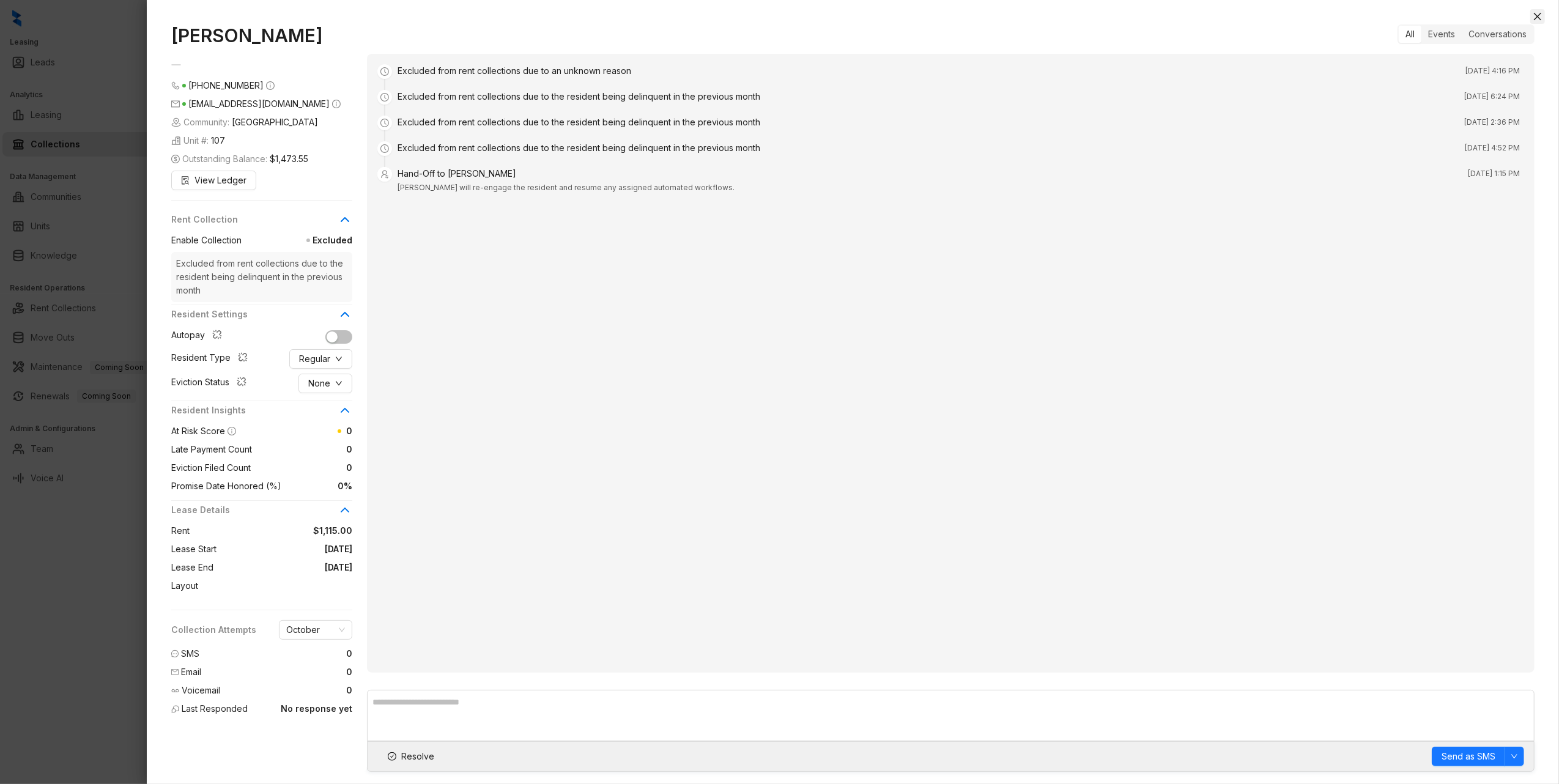
click at [1535, 17] on icon "close" at bounding box center [1537, 16] width 10 height 10
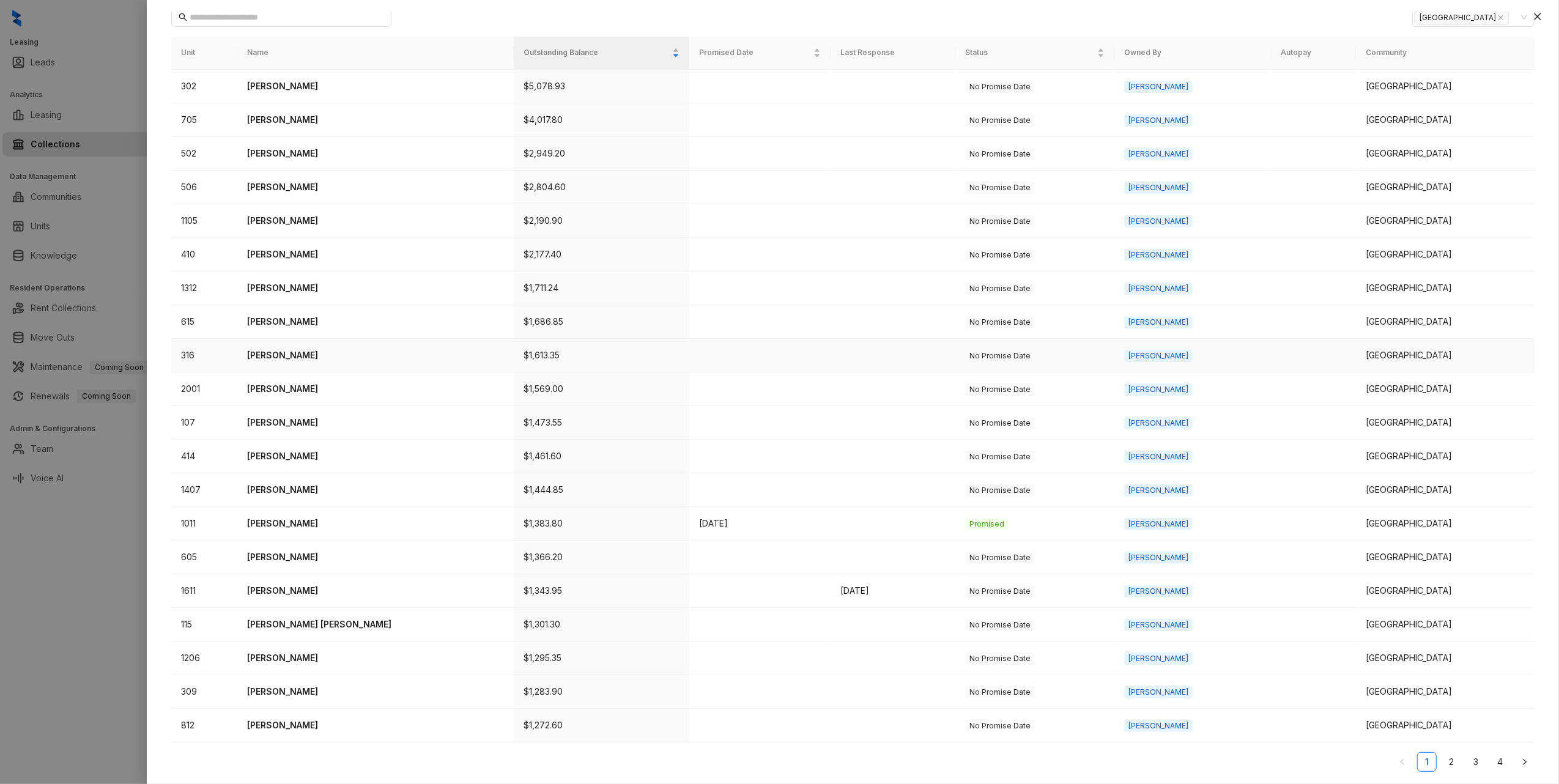
click at [294, 351] on p "Gerald Moreland" at bounding box center [376, 355] width 257 height 13
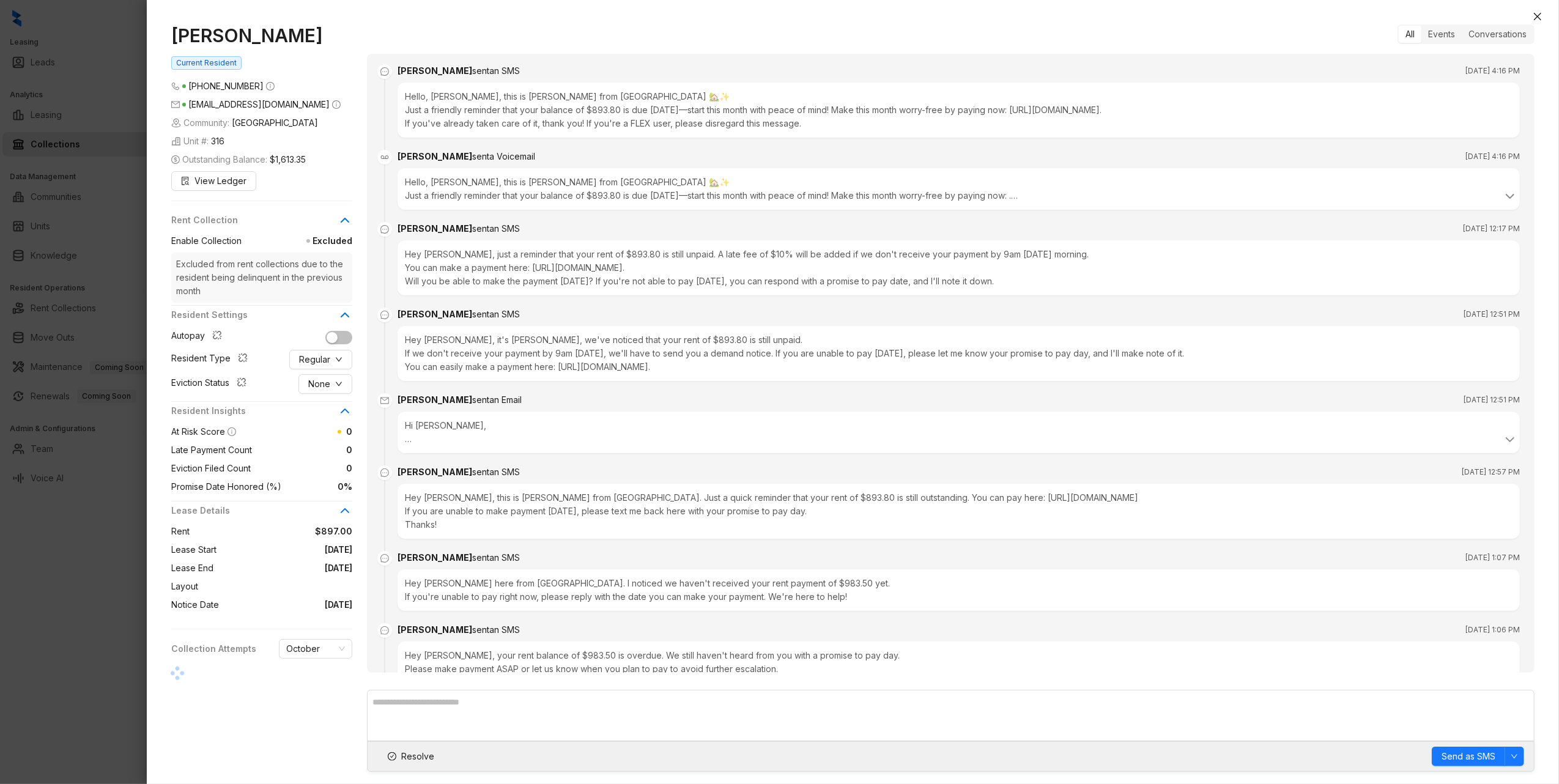
scroll to position [936, 0]
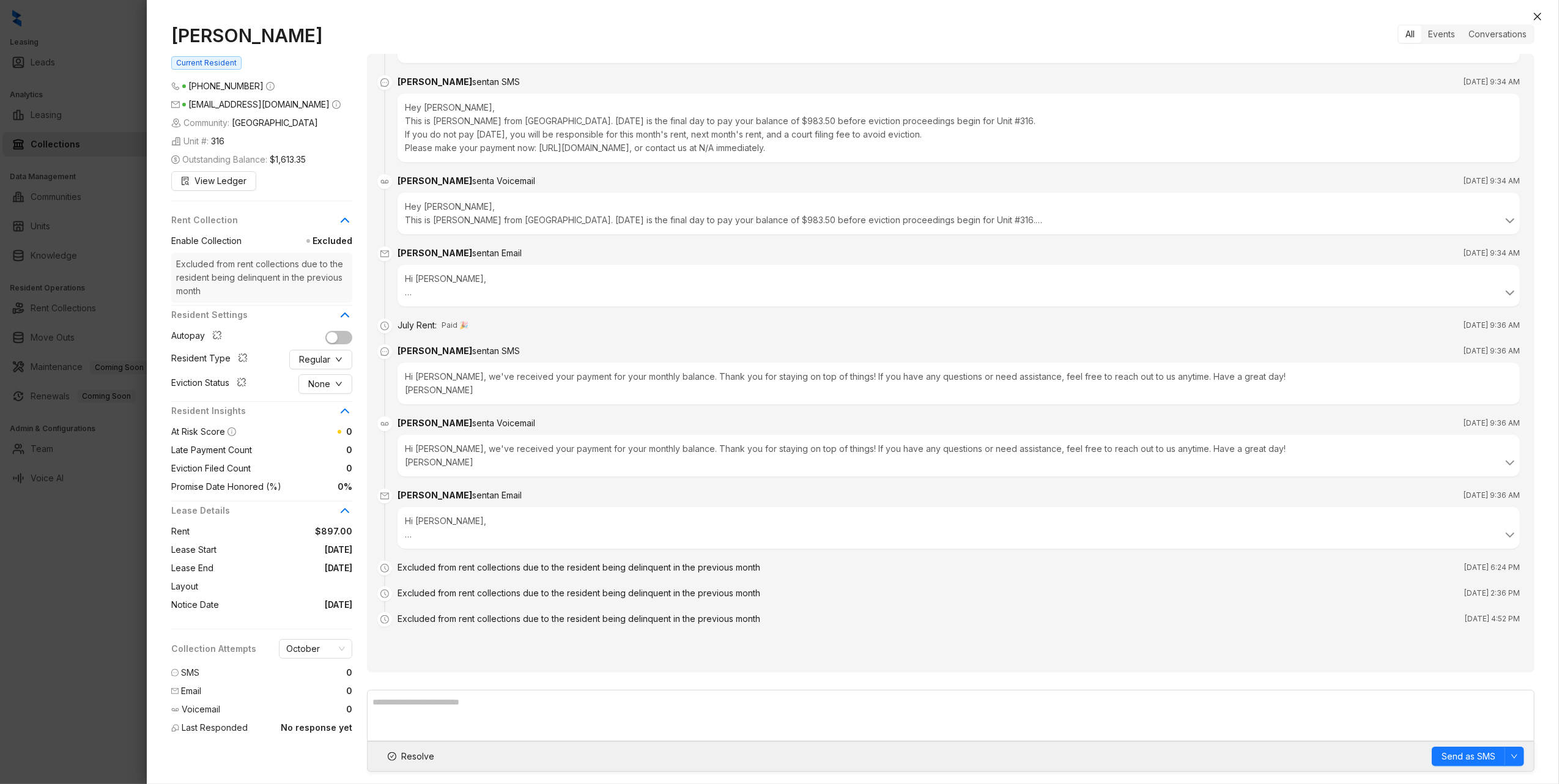
click at [255, 488] on span "Promise Date Honored (%)" at bounding box center [226, 486] width 110 height 13
click at [1544, 10] on button "Close" at bounding box center [1537, 16] width 15 height 15
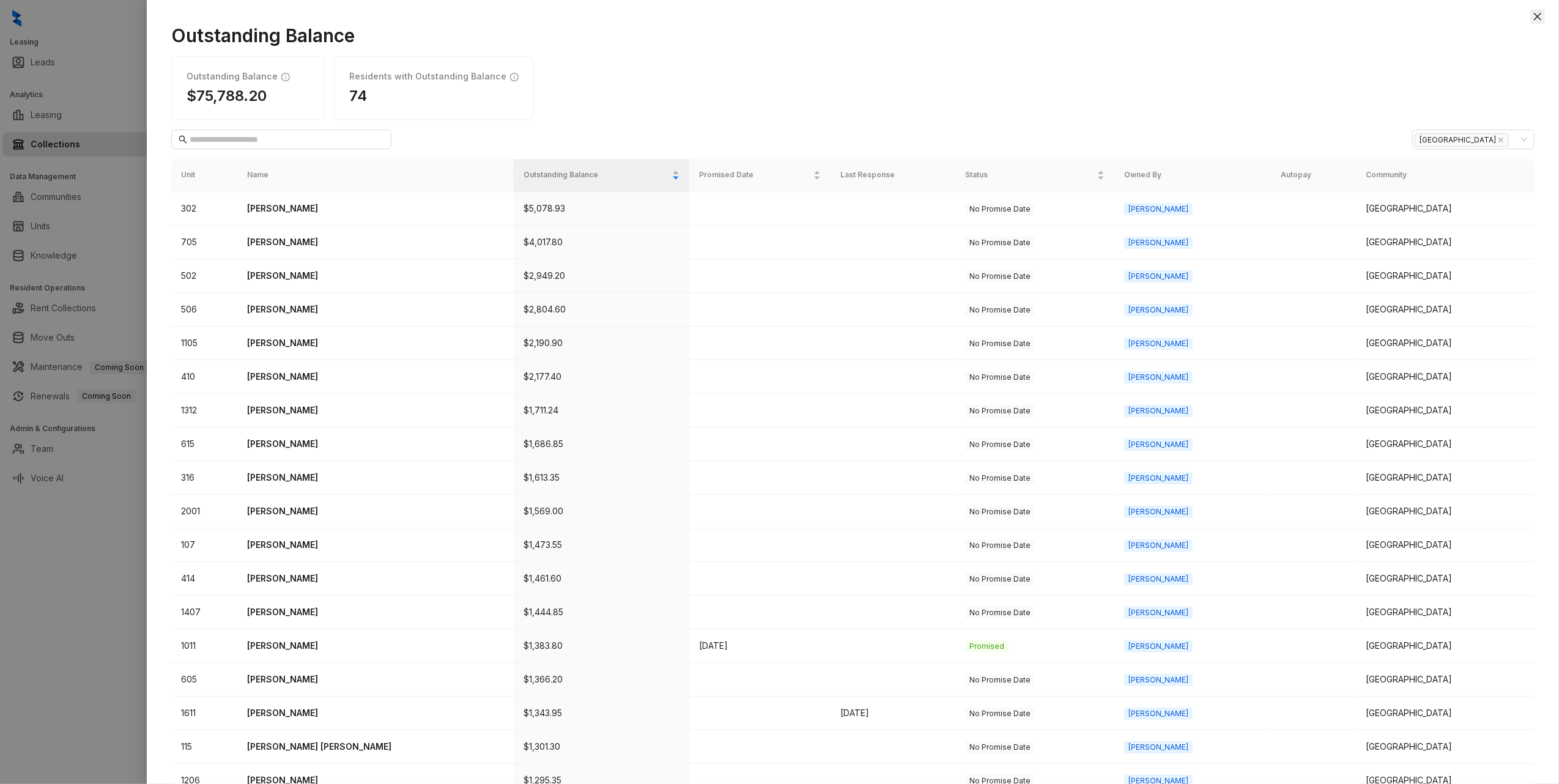
click at [1537, 15] on icon "close" at bounding box center [1537, 16] width 10 height 10
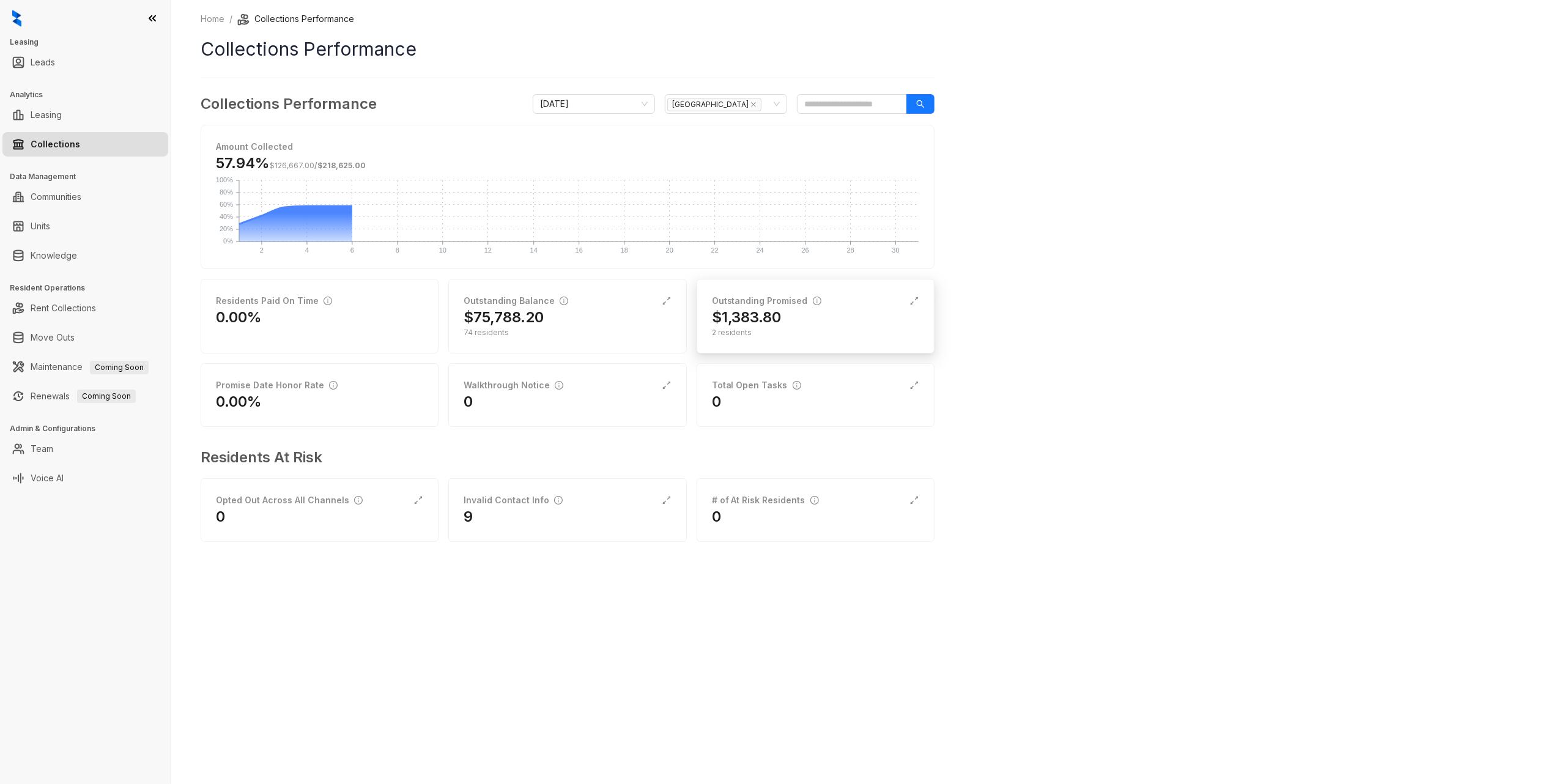
click at [765, 311] on h2 "$1,383.80" at bounding box center [747, 317] width 70 height 19
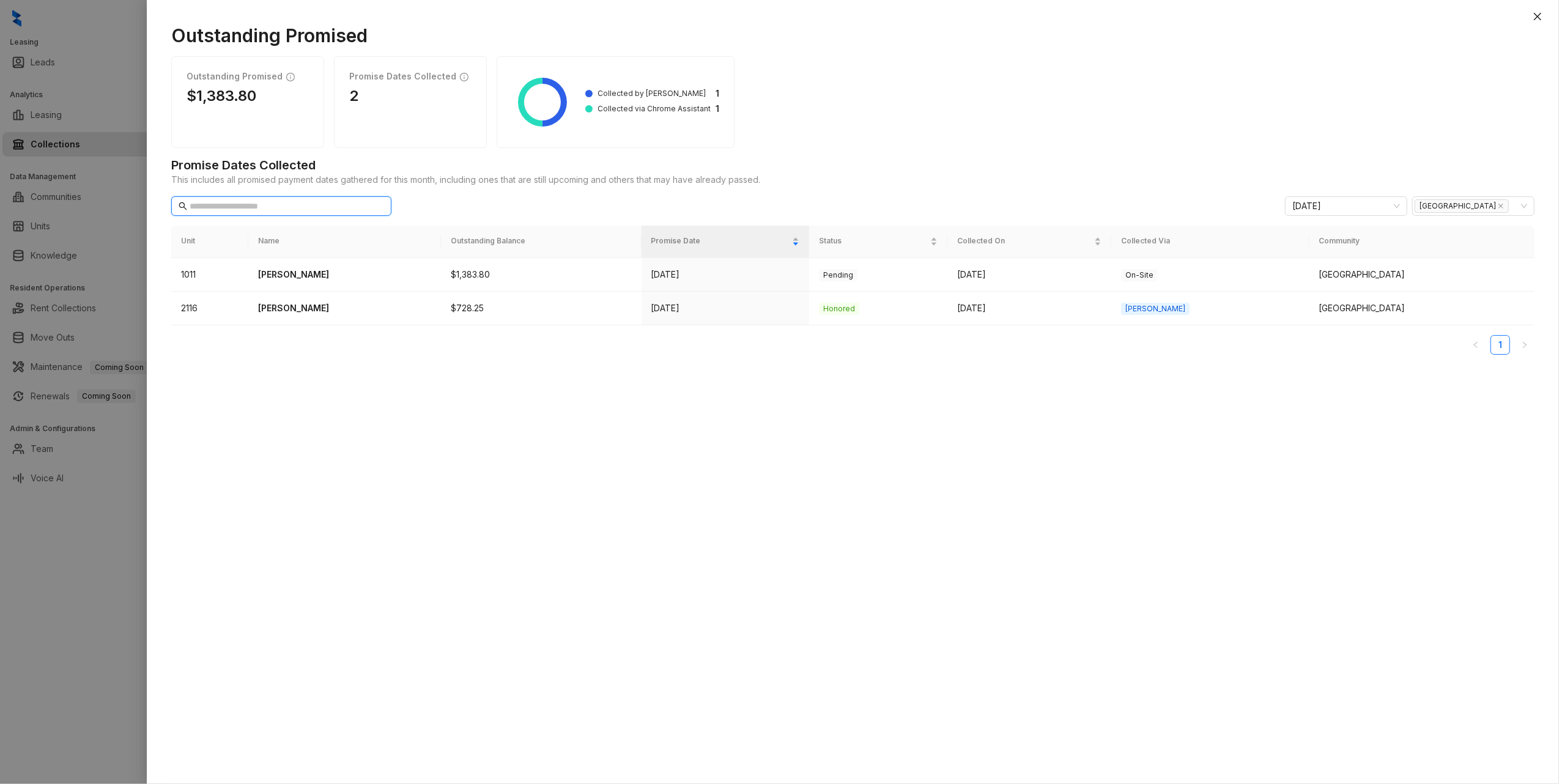
click at [285, 213] on input "text" at bounding box center [281, 206] width 184 height 13
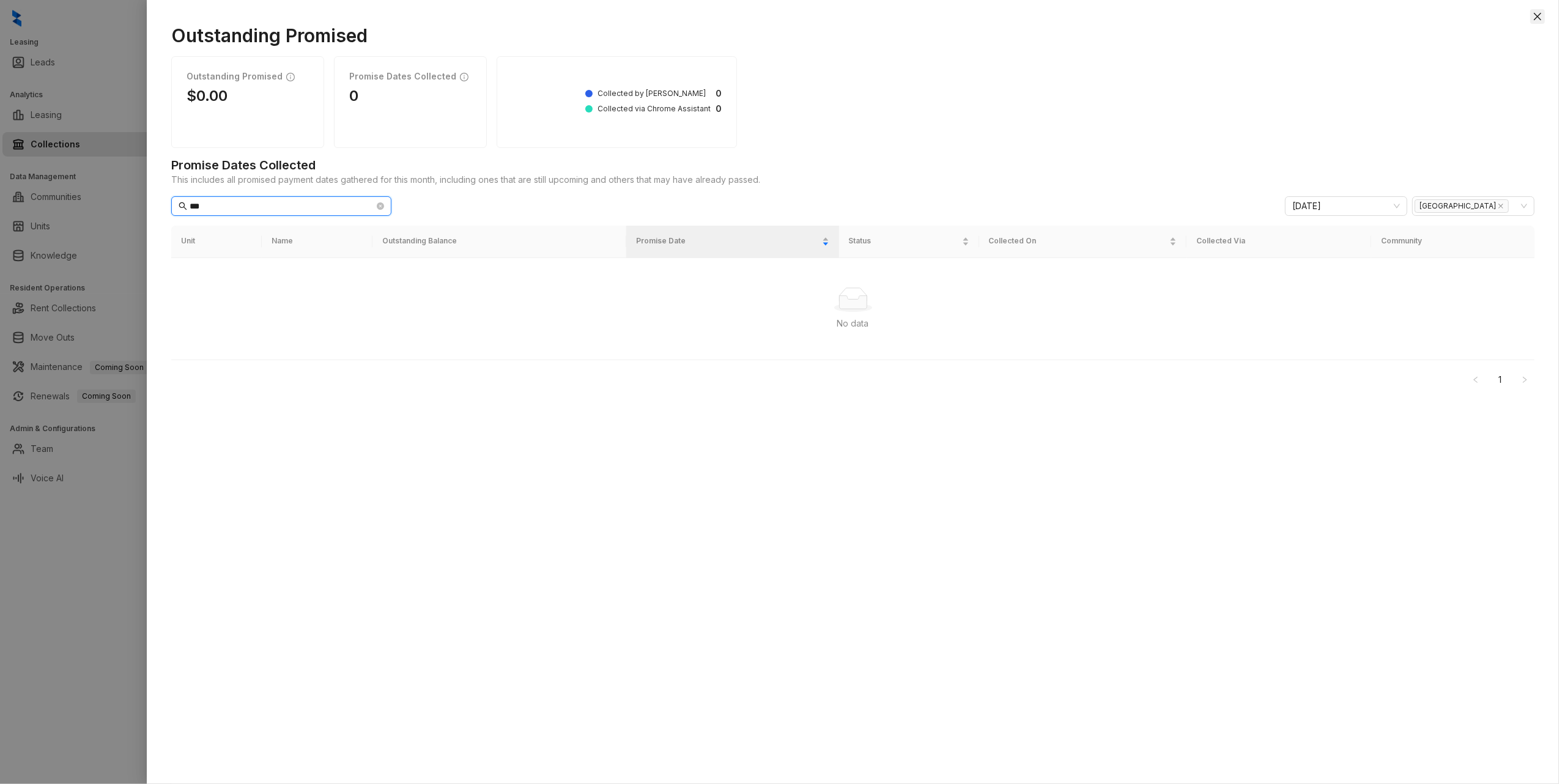
type input "***"
click at [1542, 18] on icon "close" at bounding box center [1537, 16] width 10 height 10
